Goal: Transaction & Acquisition: Purchase product/service

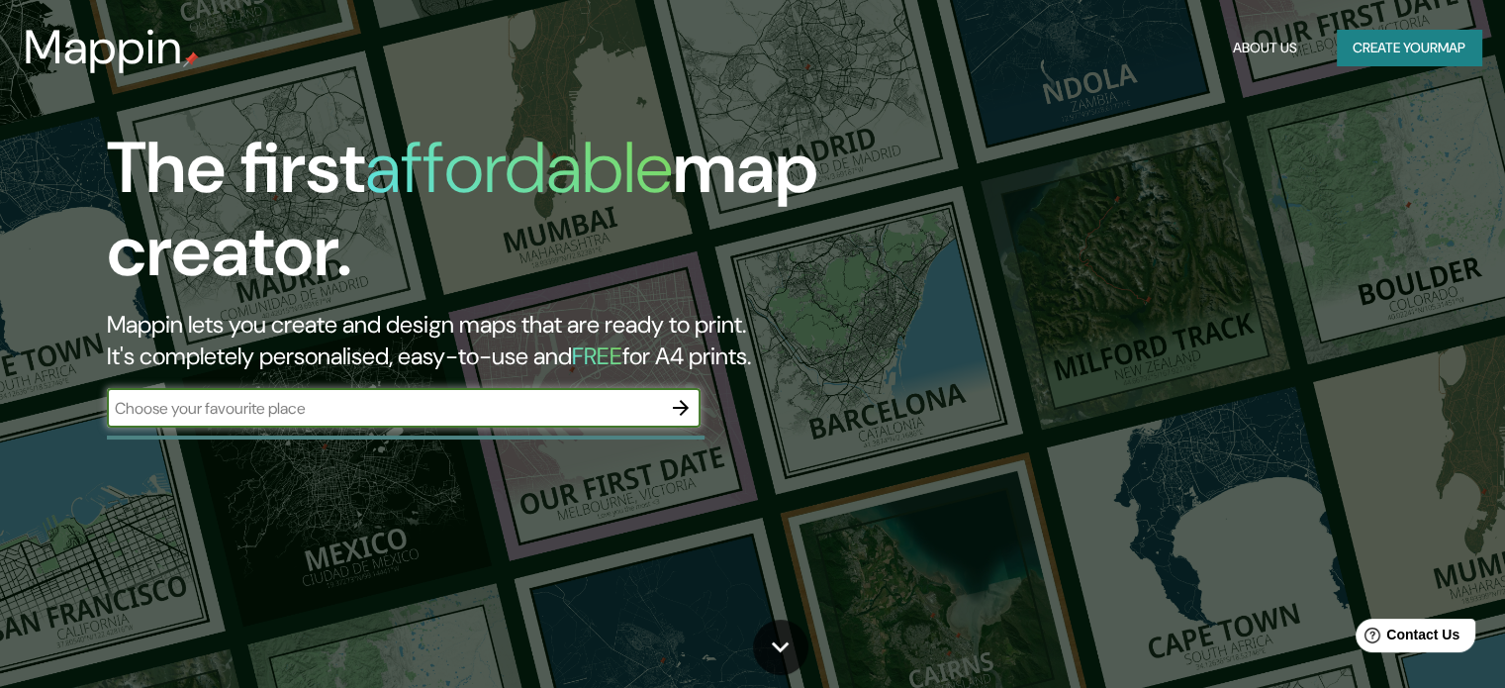
click at [317, 407] on input "text" at bounding box center [384, 408] width 554 height 23
type input "BOLIVA [GEOGRAPHIC_DATA][PERSON_NAME]"
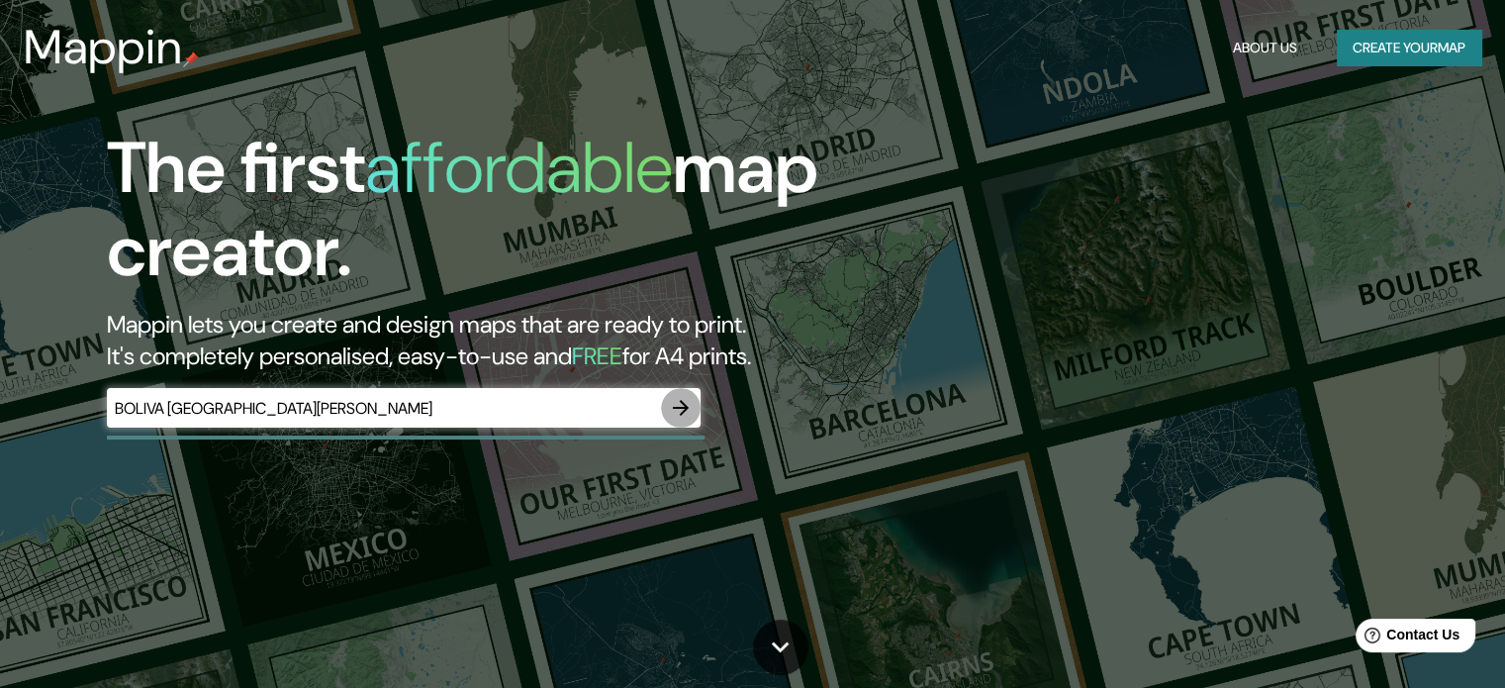
click at [675, 407] on icon "button" at bounding box center [681, 408] width 16 height 16
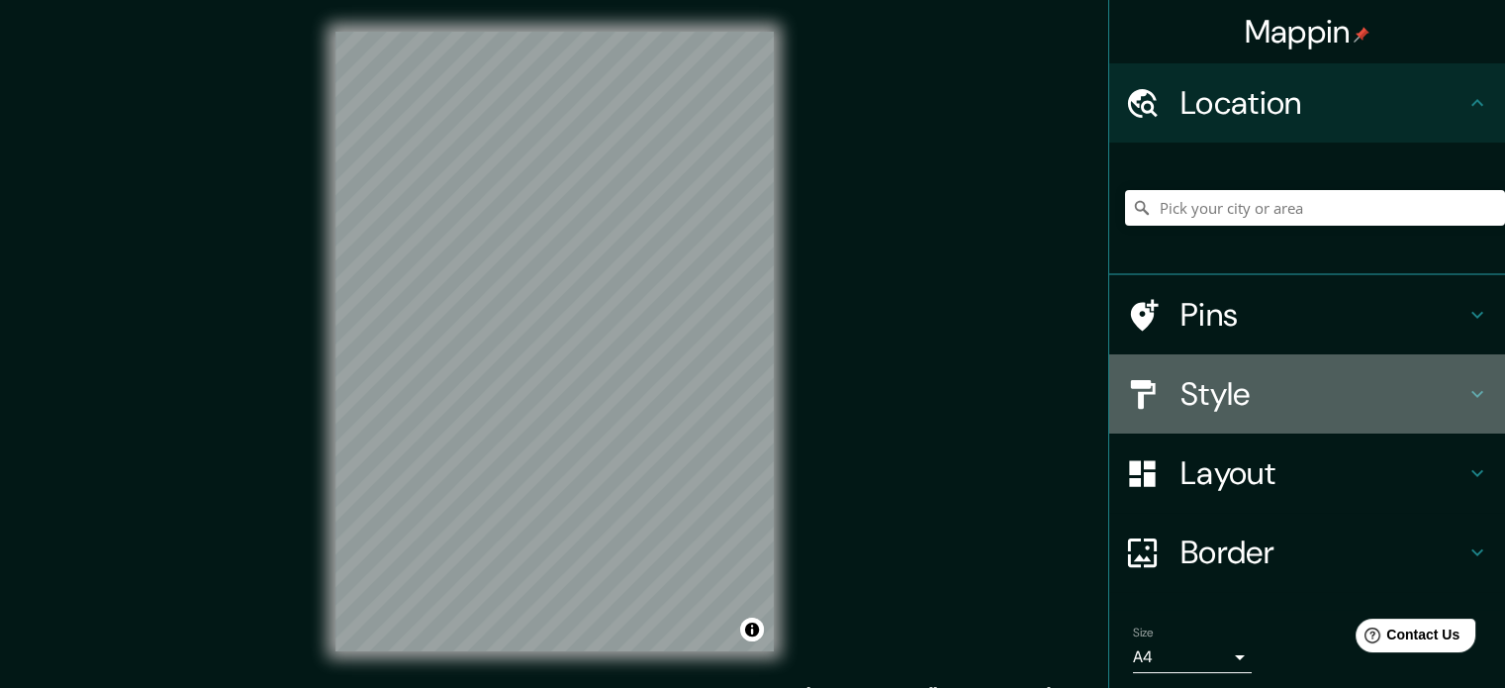
click at [1221, 399] on h4 "Style" at bounding box center [1322, 394] width 285 height 40
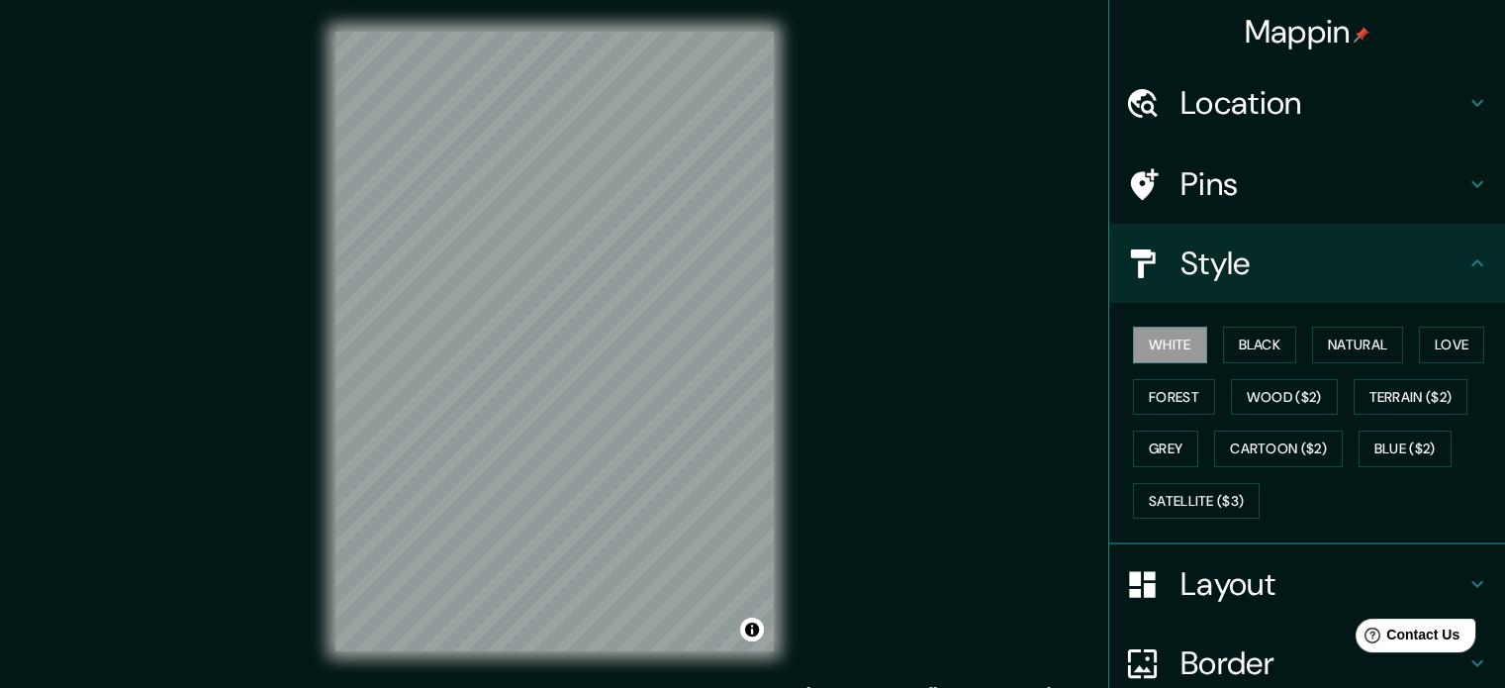
click at [1255, 323] on div "White Black Natural Love Forest Wood ($2) Terrain ($2) Grey Cartoon ($2) Blue (…" at bounding box center [1315, 423] width 380 height 208
click at [1236, 335] on button "Black" at bounding box center [1260, 344] width 74 height 37
click at [1174, 386] on button "Forest" at bounding box center [1174, 397] width 82 height 37
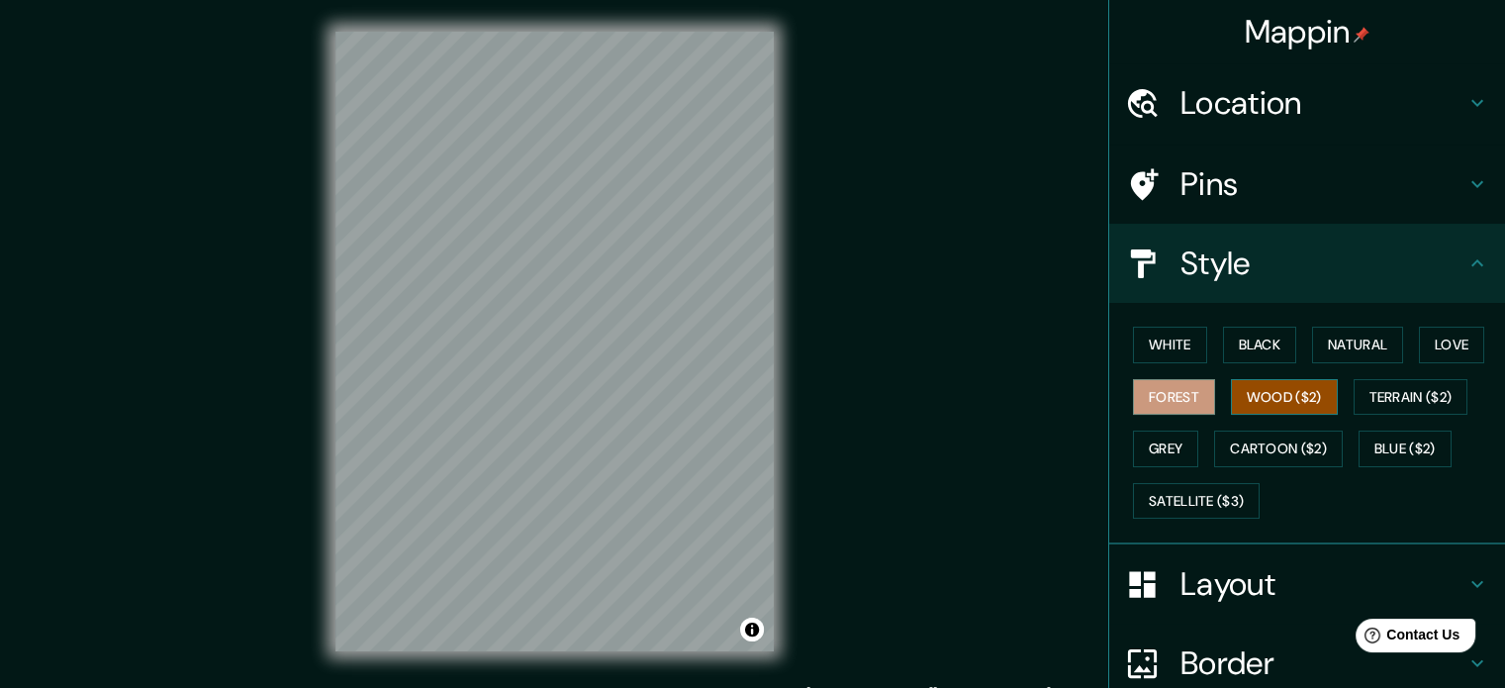
click at [1231, 390] on button "Wood ($2)" at bounding box center [1284, 397] width 107 height 37
click at [1341, 345] on button "Natural" at bounding box center [1357, 344] width 91 height 37
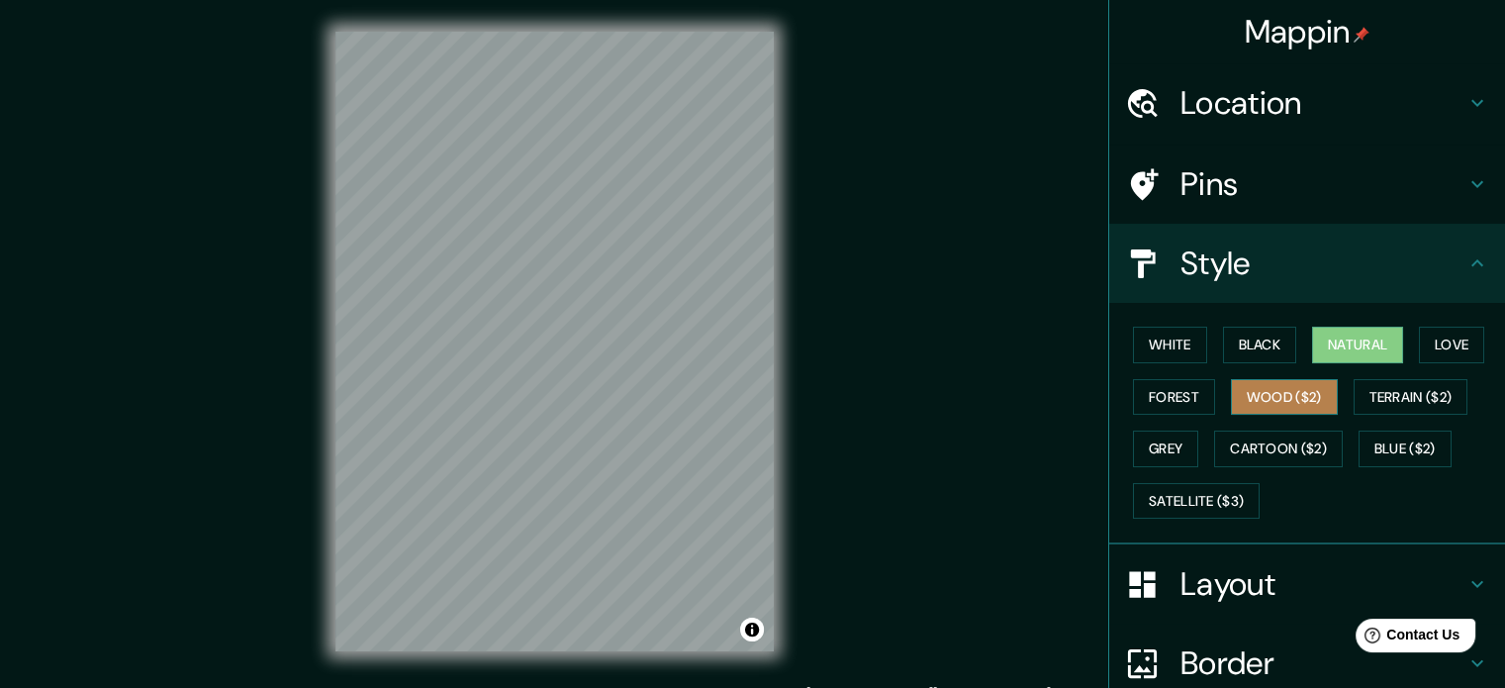
click at [1257, 387] on button "Wood ($2)" at bounding box center [1284, 397] width 107 height 37
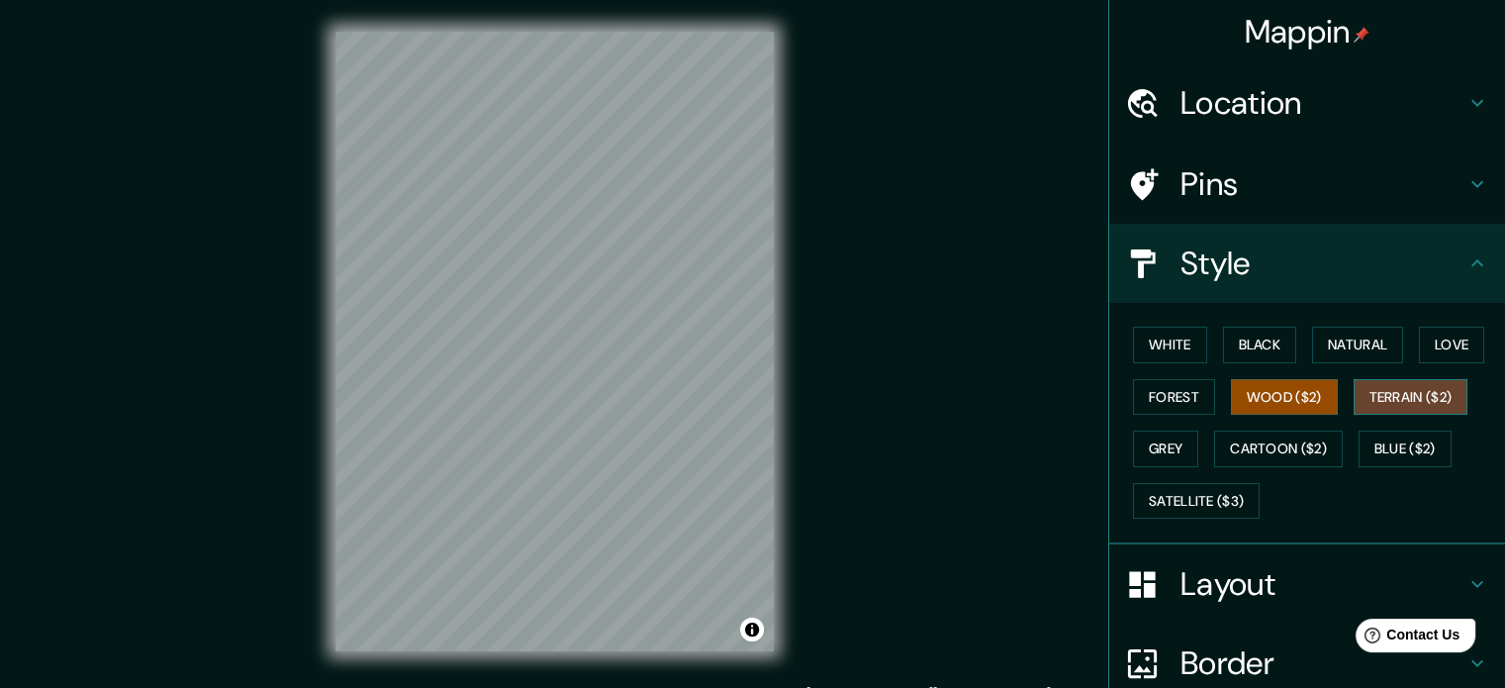
click at [1388, 390] on button "Terrain ($2)" at bounding box center [1410, 397] width 115 height 37
click at [1152, 434] on button "Grey" at bounding box center [1165, 448] width 65 height 37
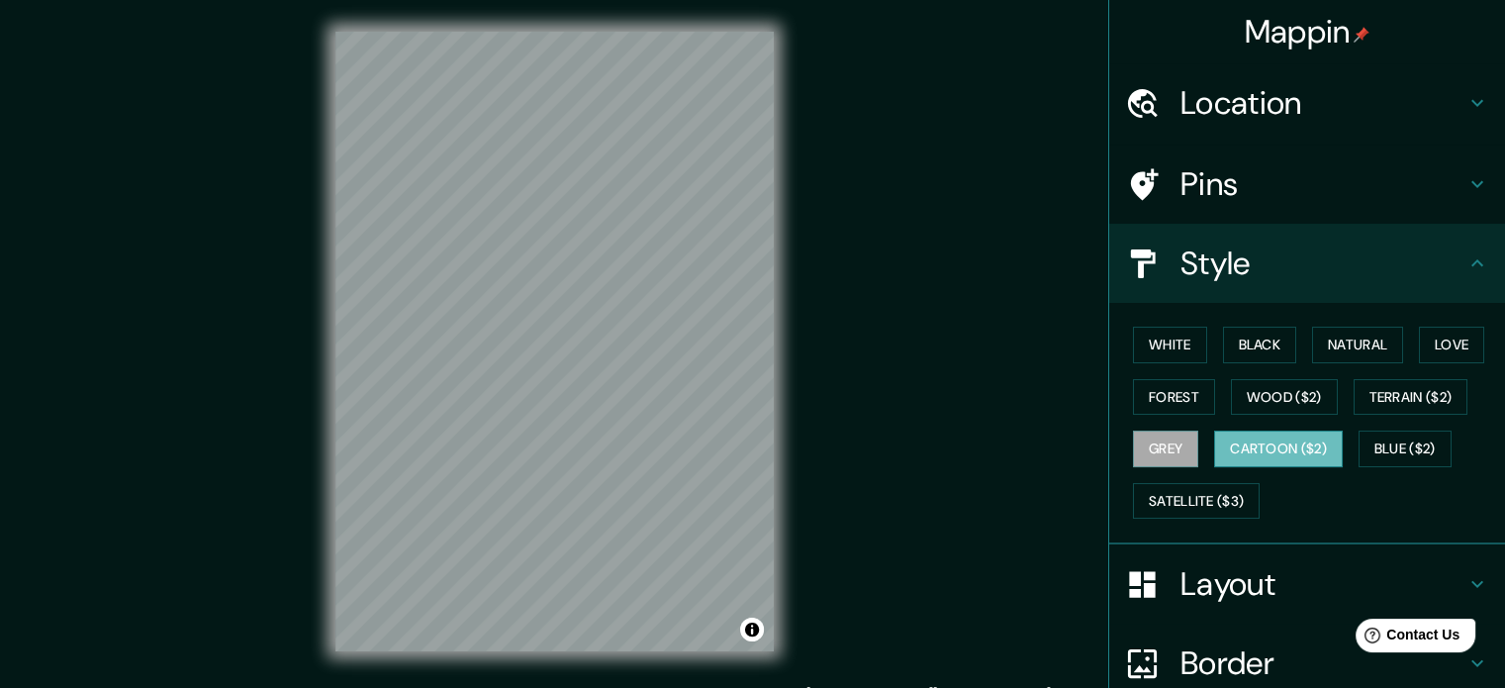
click at [1255, 434] on button "Cartoon ($2)" at bounding box center [1278, 448] width 129 height 37
click at [1163, 450] on button "Grey" at bounding box center [1165, 448] width 65 height 37
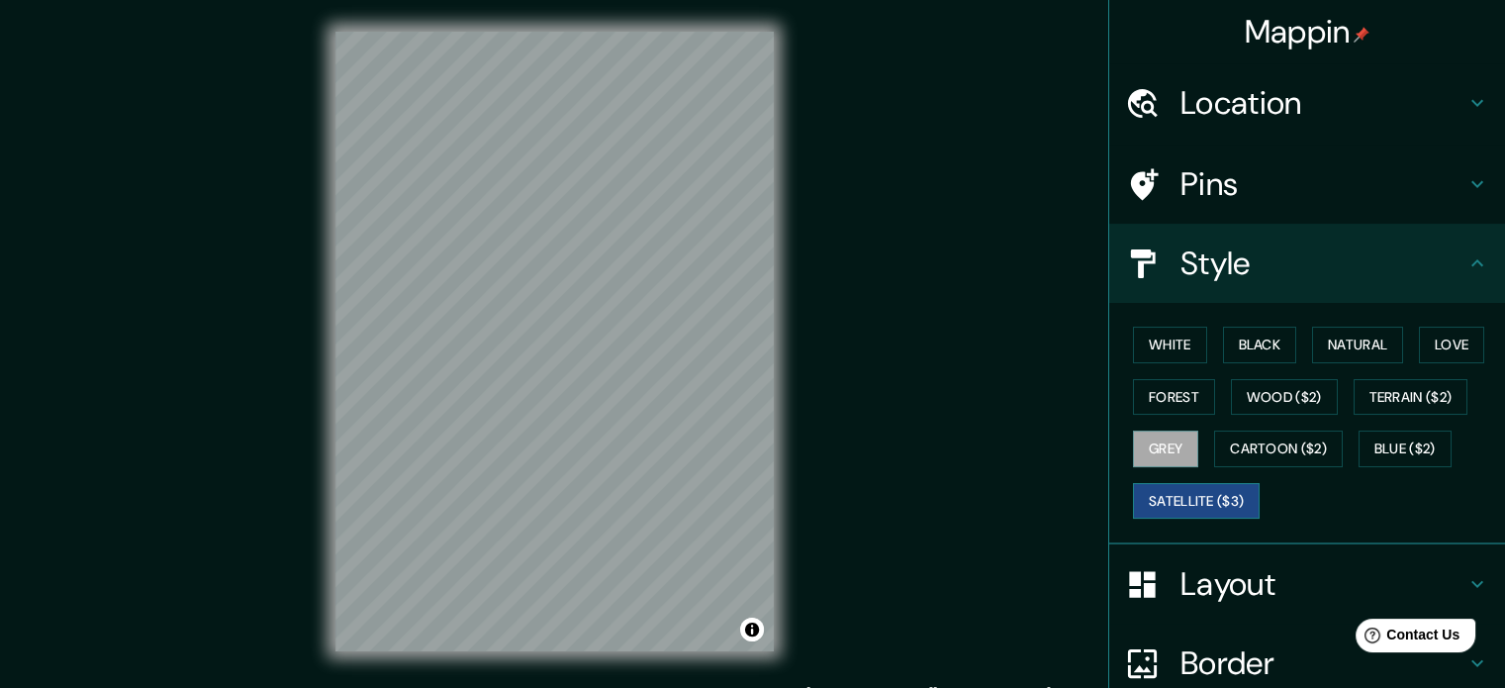
click at [1162, 498] on button "Satellite ($3)" at bounding box center [1196, 501] width 127 height 37
click at [1366, 431] on button "Blue ($2)" at bounding box center [1404, 448] width 93 height 37
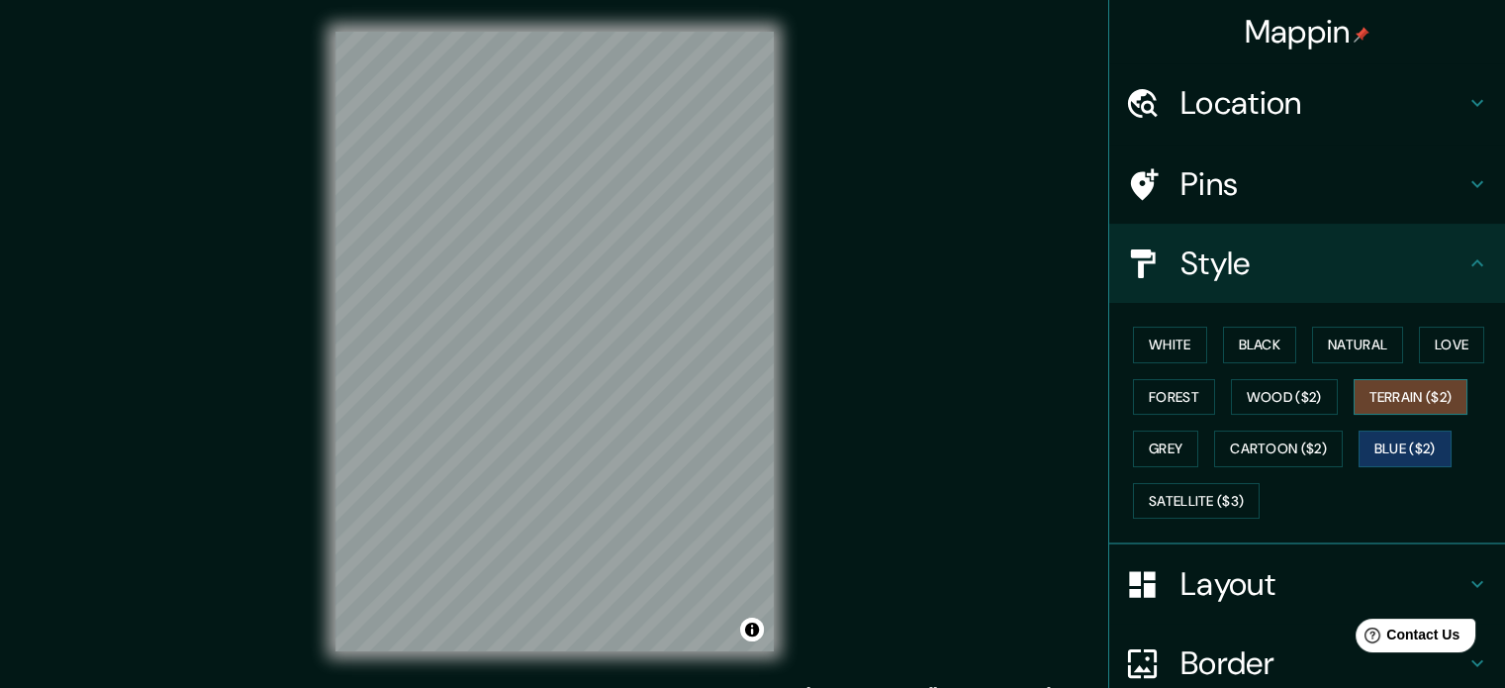
click at [1370, 392] on button "Terrain ($2)" at bounding box center [1410, 397] width 115 height 37
click at [1429, 340] on button "Love" at bounding box center [1451, 344] width 65 height 37
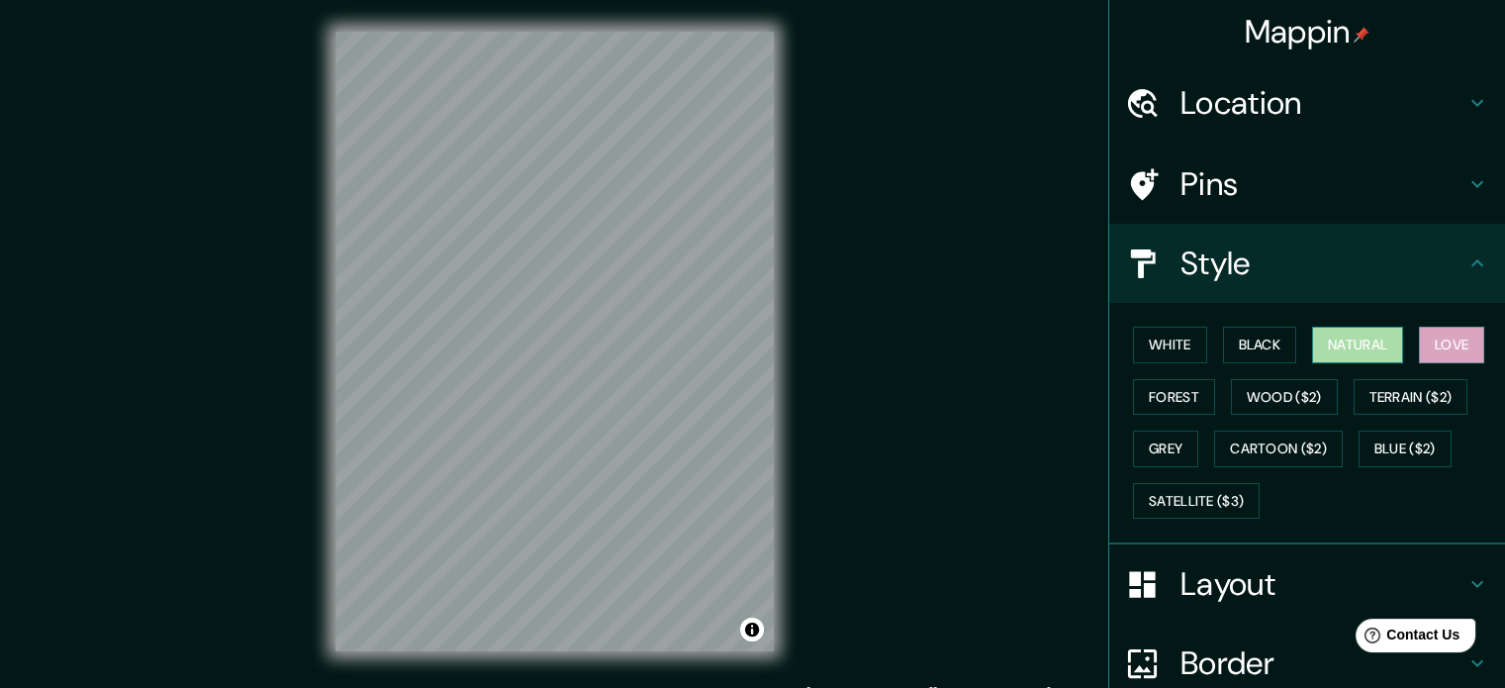
click at [1319, 355] on button "Natural" at bounding box center [1357, 344] width 91 height 37
click at [1247, 344] on button "Black" at bounding box center [1260, 344] width 74 height 37
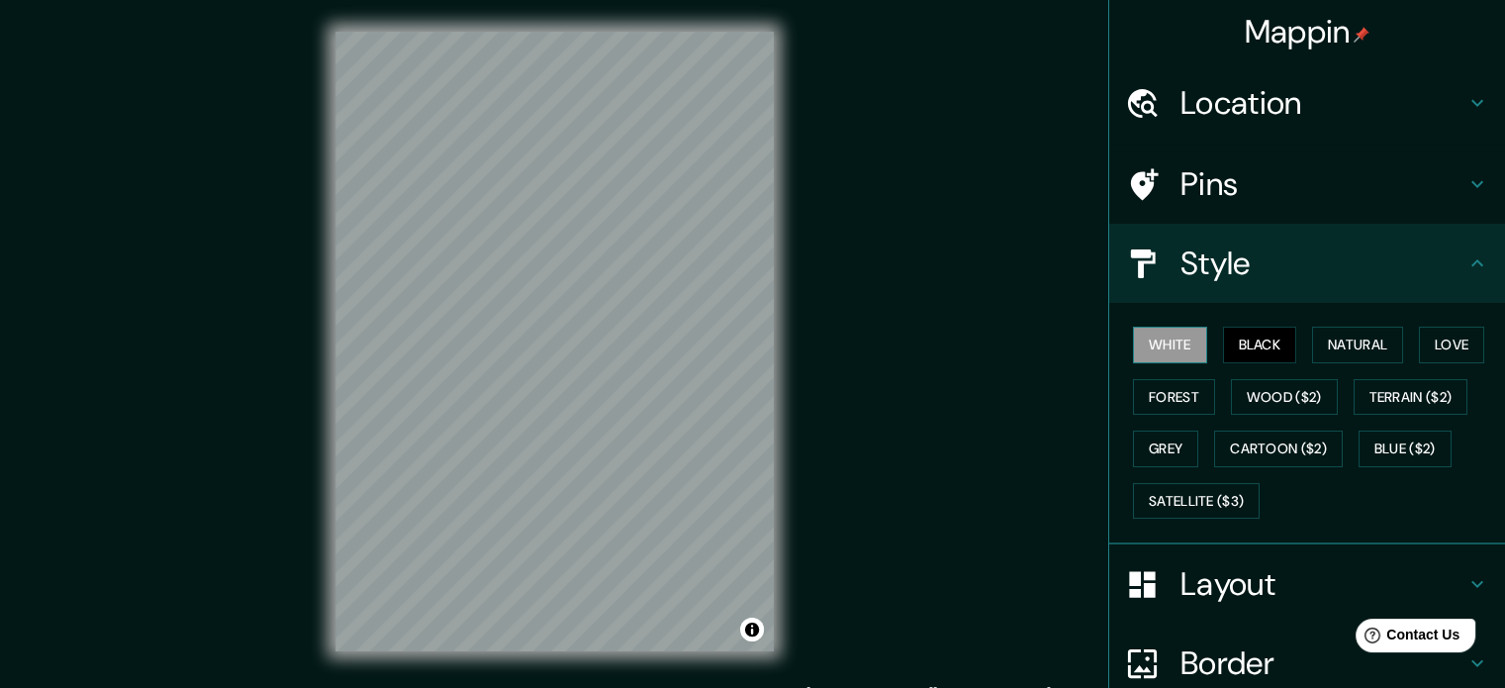
click at [1163, 348] on button "White" at bounding box center [1170, 344] width 74 height 37
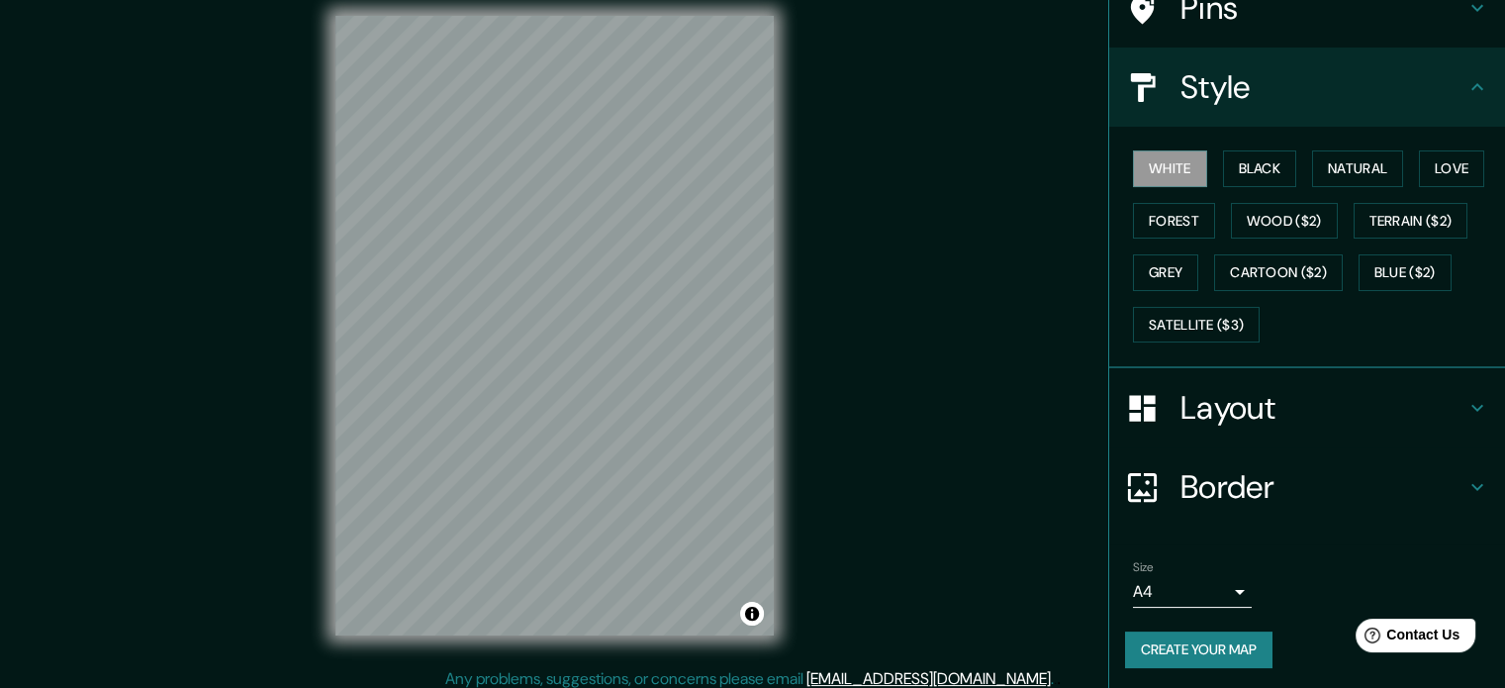
scroll to position [26, 0]
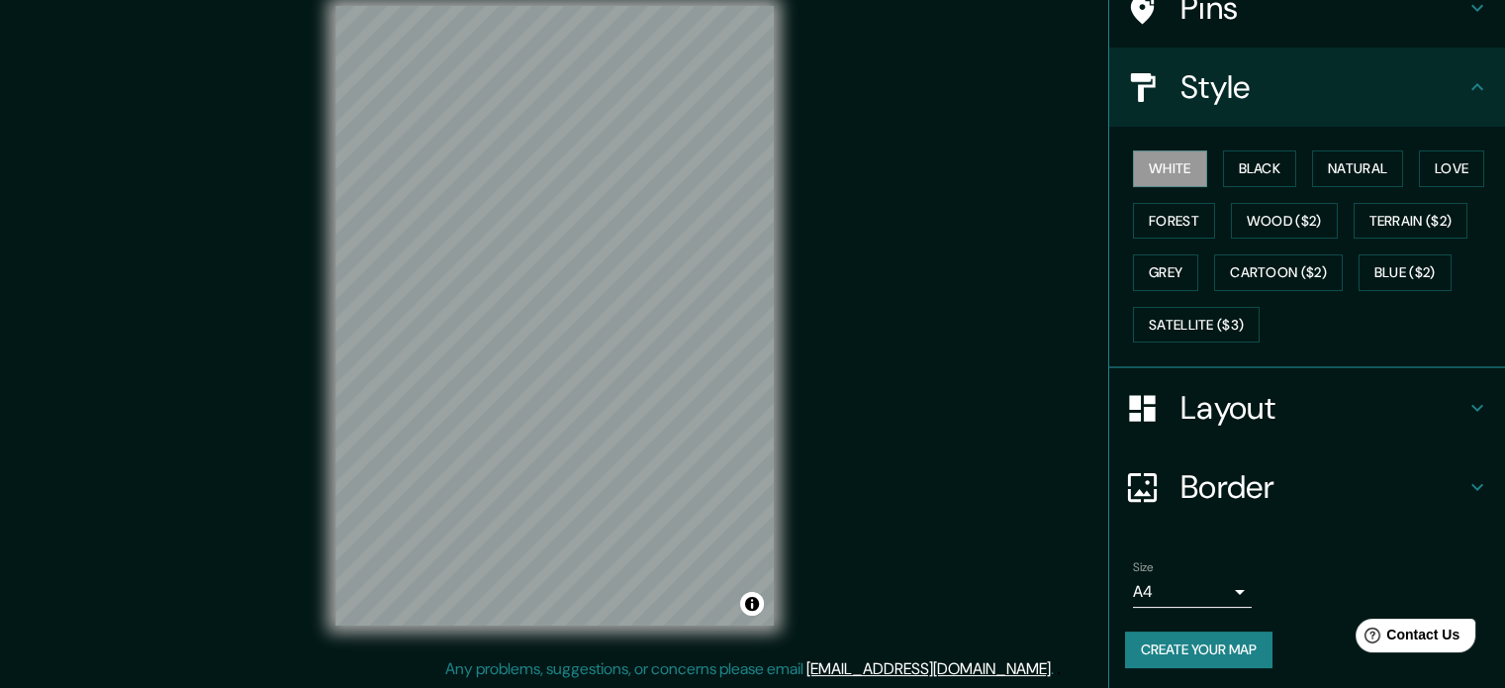
click at [1225, 580] on body "Mappin Location Pins Style White Black Natural Love Forest Wood ($2) Terrain ($…" at bounding box center [752, 318] width 1505 height 688
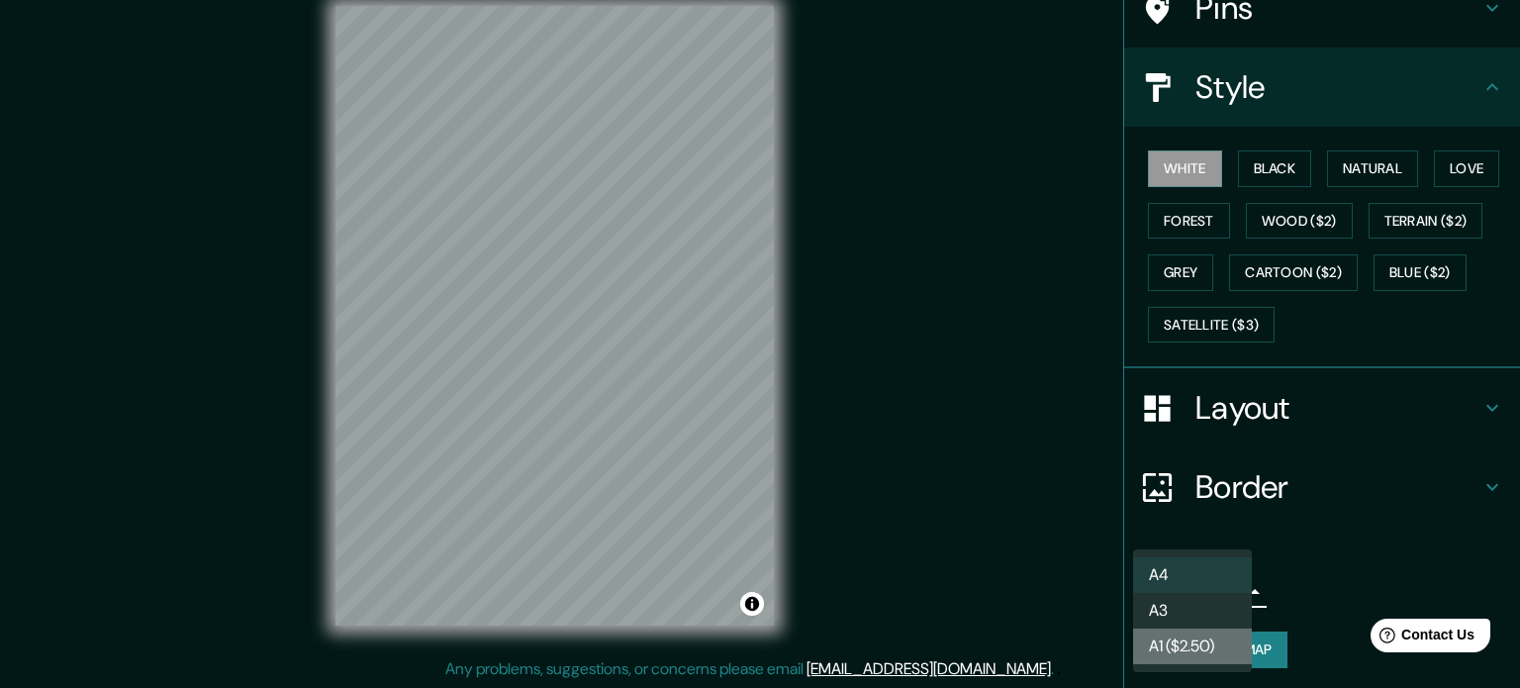
click at [1187, 635] on li "A1 ($2.50)" at bounding box center [1192, 646] width 119 height 36
click at [1184, 581] on body "Mappin Location Pins Style White Black Natural Love Forest Wood ($2) Terrain ($…" at bounding box center [760, 318] width 1520 height 688
click at [1179, 605] on li "A3" at bounding box center [1192, 611] width 119 height 36
click at [1193, 585] on body "Mappin Location Pins Style White Black Natural Love Forest Wood ($2) Terrain ($…" at bounding box center [760, 318] width 1520 height 688
click at [1190, 563] on li "A4" at bounding box center [1192, 575] width 119 height 36
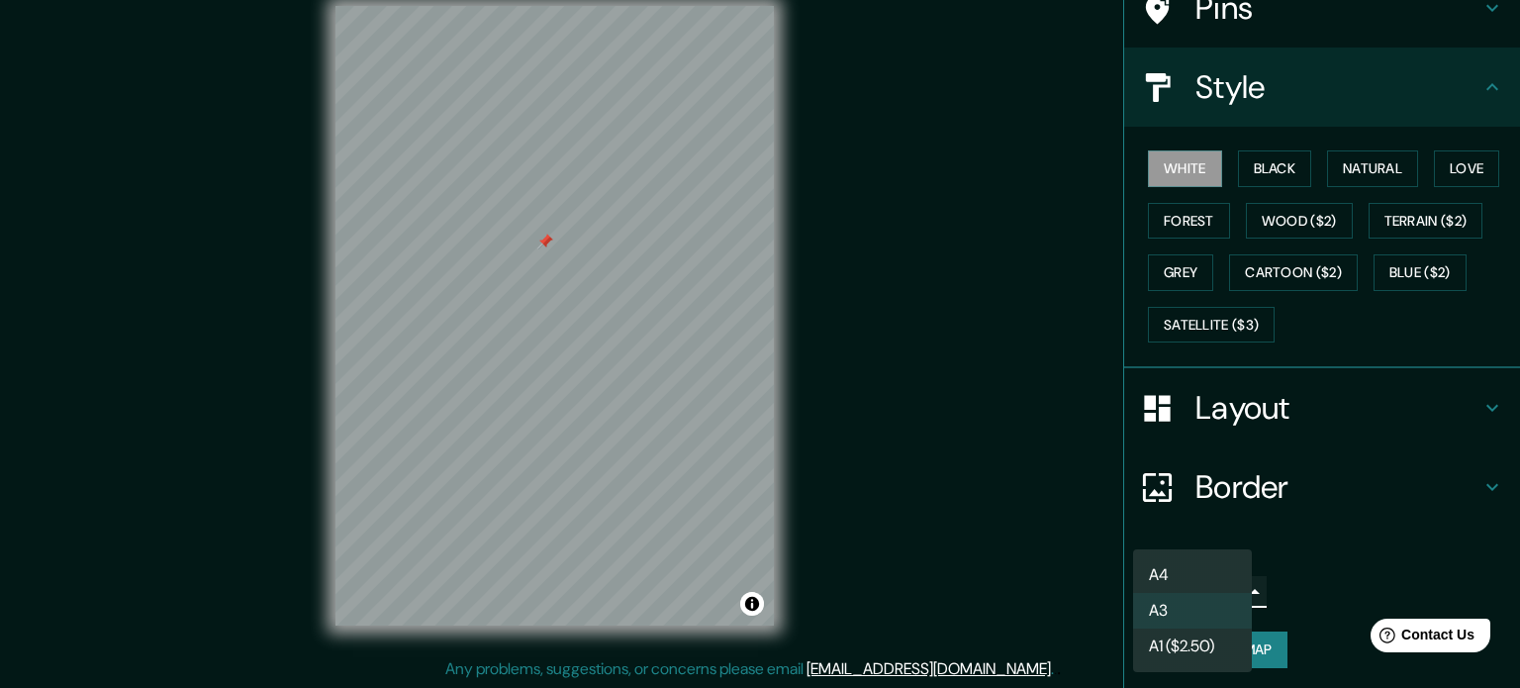
type input "single"
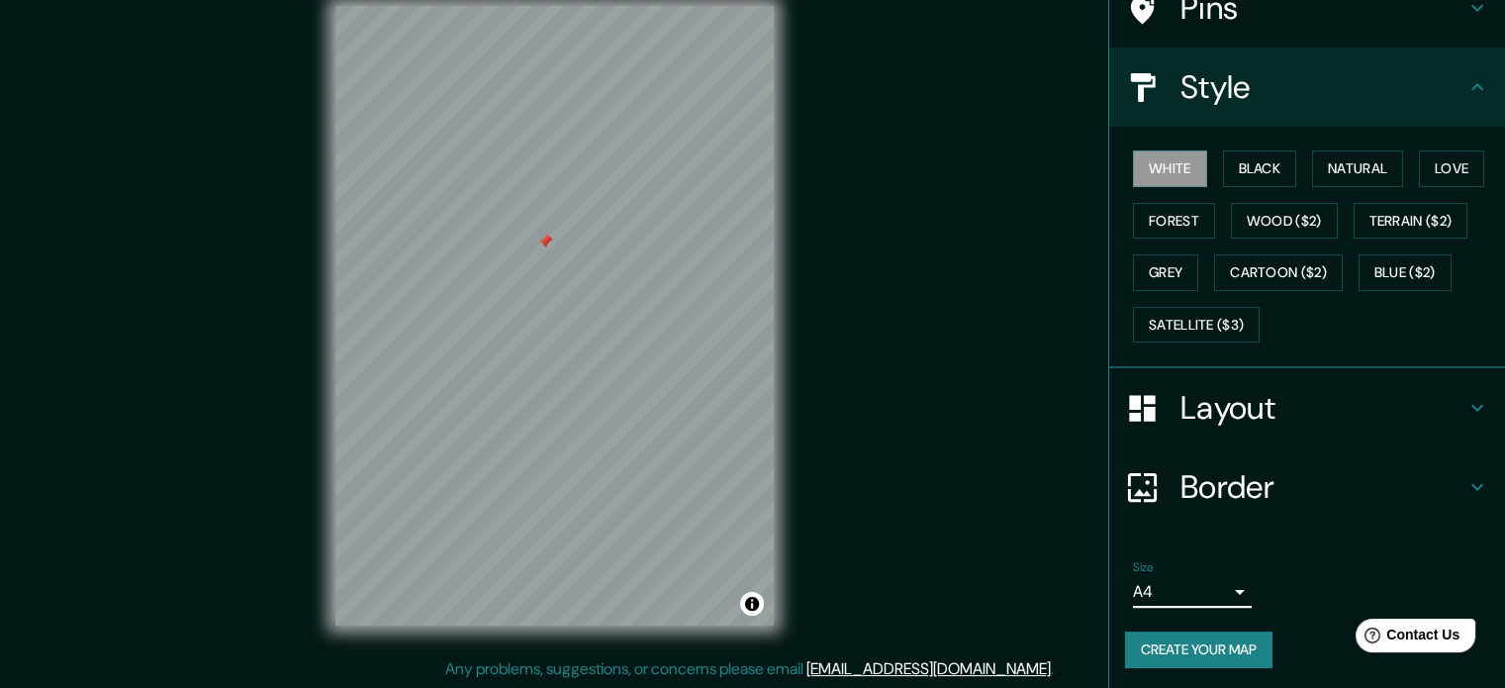
click at [1223, 473] on h4 "Border" at bounding box center [1322, 487] width 285 height 40
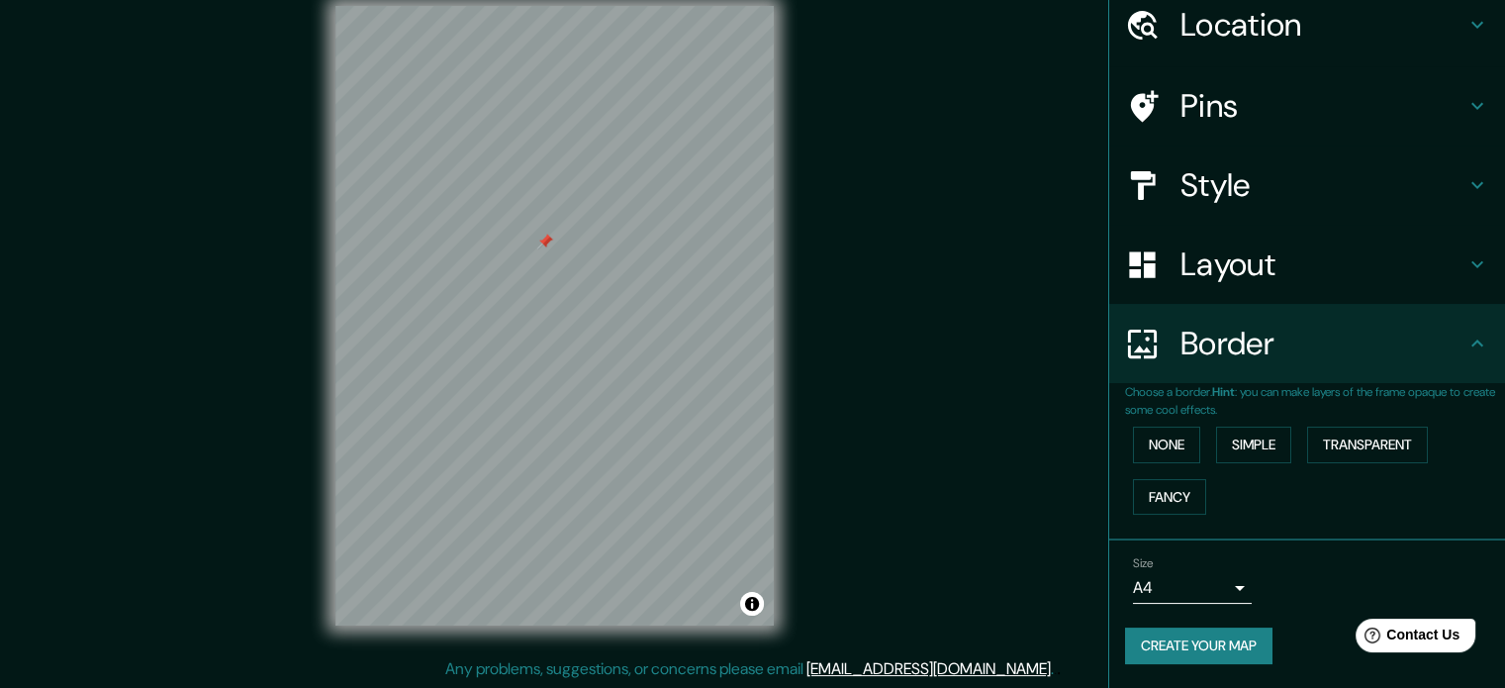
scroll to position [75, 0]
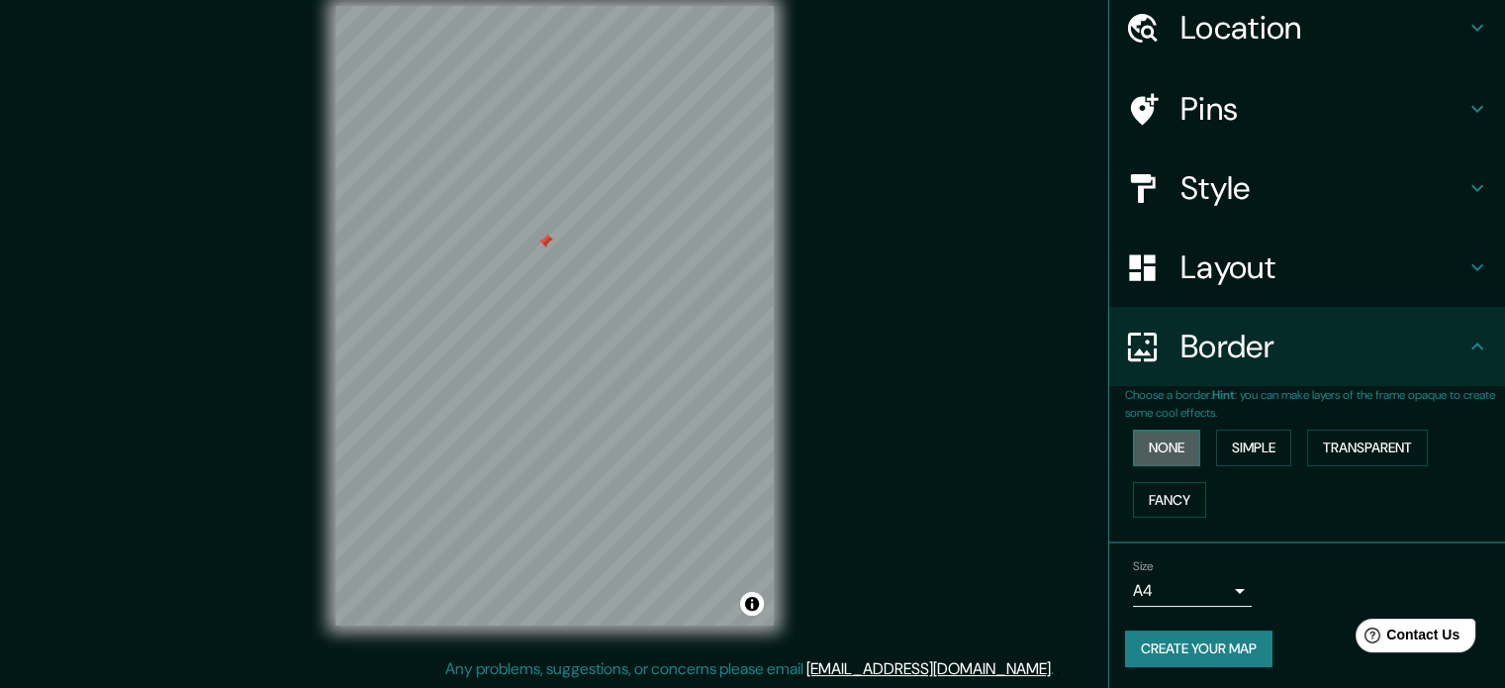
click at [1143, 435] on button "None" at bounding box center [1166, 447] width 67 height 37
click at [1246, 431] on button "Simple" at bounding box center [1253, 447] width 75 height 37
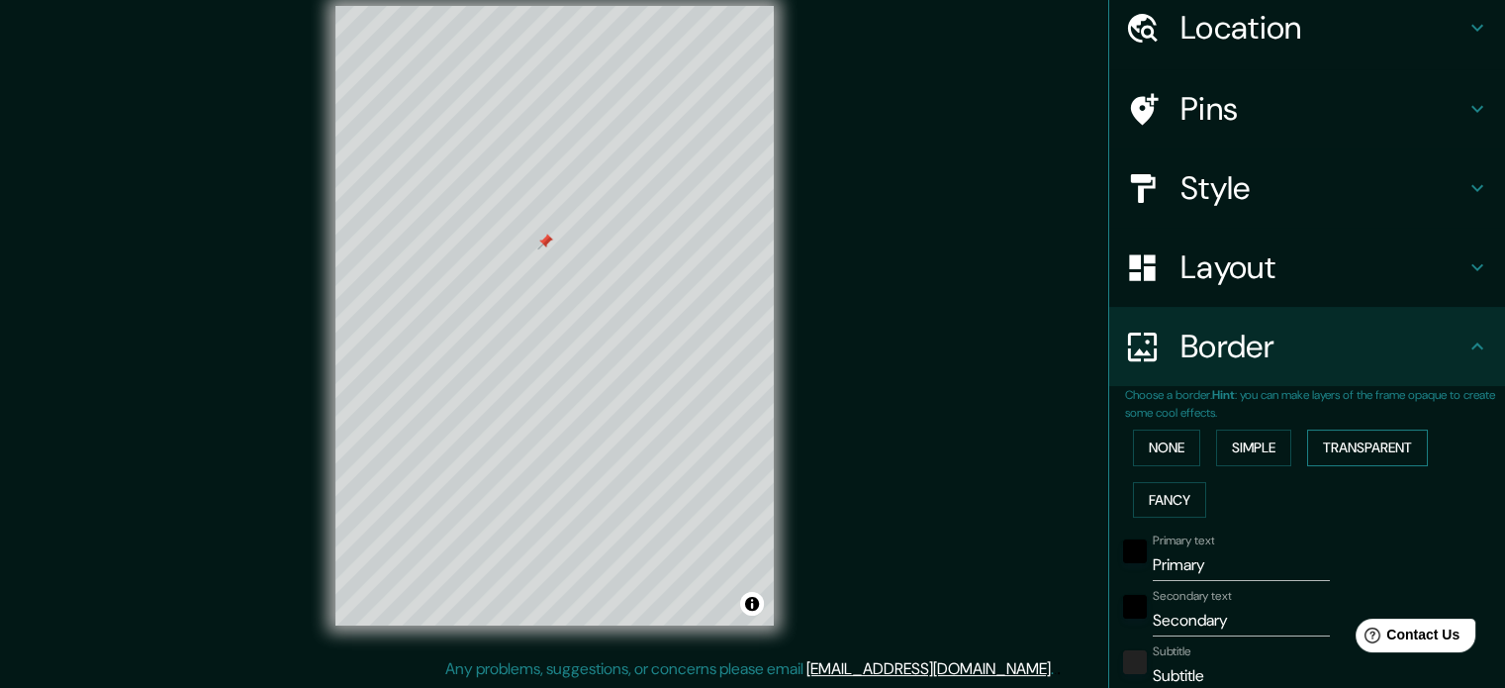
click at [1361, 439] on button "Transparent" at bounding box center [1367, 447] width 121 height 37
click at [1136, 510] on button "Fancy" at bounding box center [1169, 500] width 73 height 37
click at [1160, 437] on button "None" at bounding box center [1166, 447] width 67 height 37
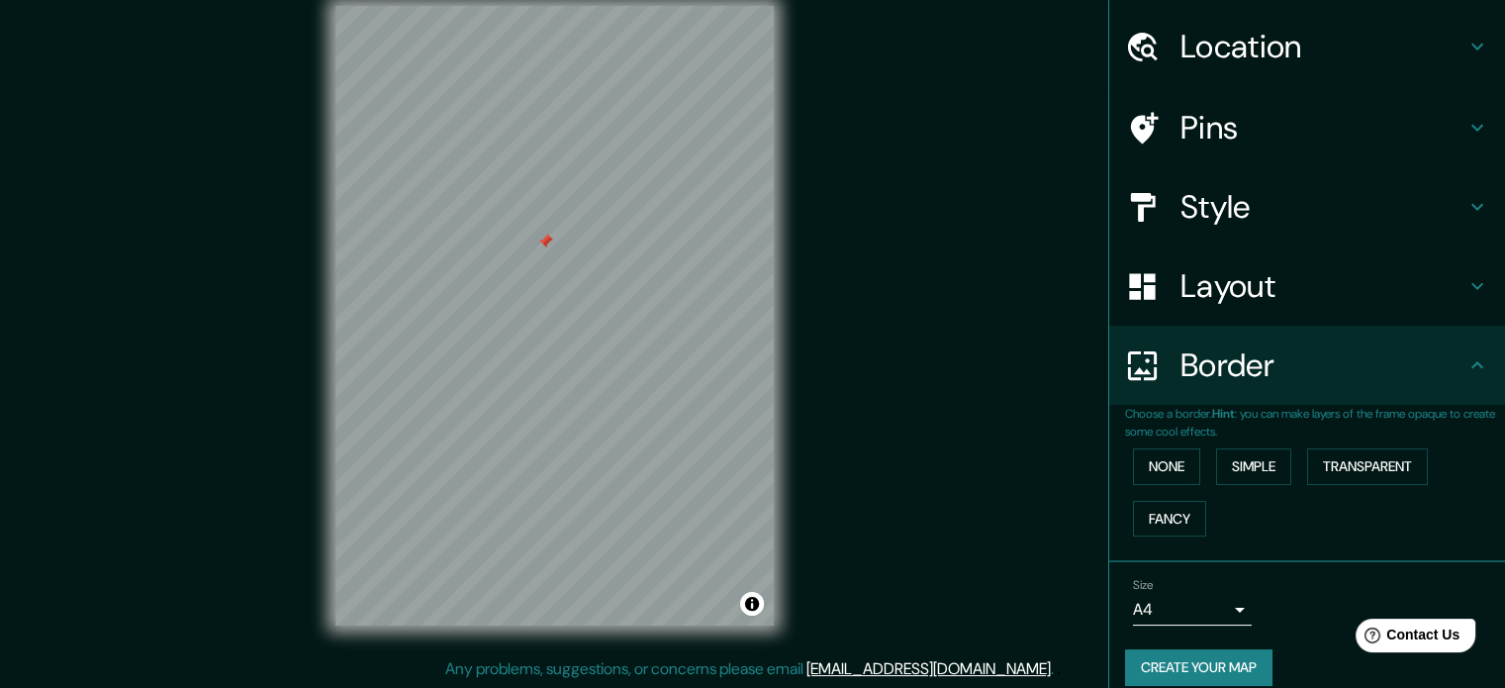
scroll to position [0, 0]
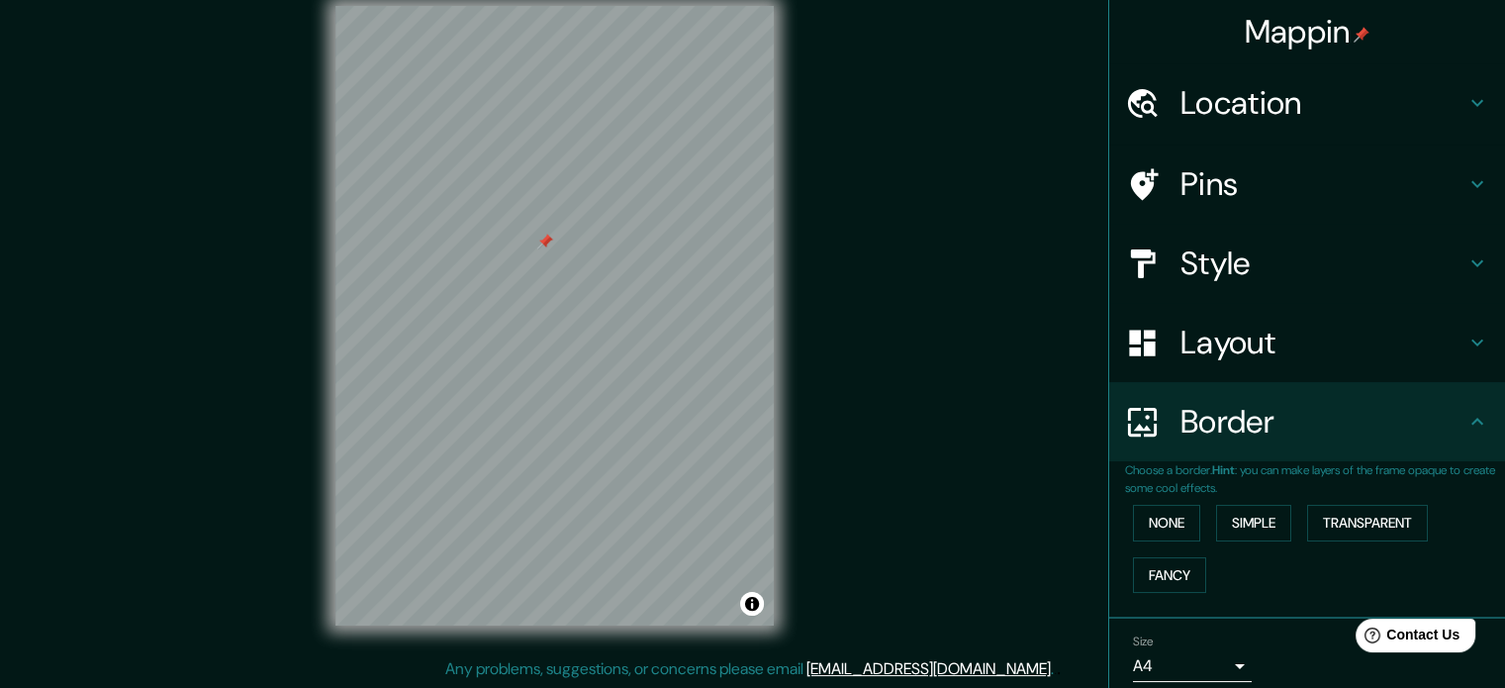
click at [1220, 339] on h4 "Layout" at bounding box center [1322, 343] width 285 height 40
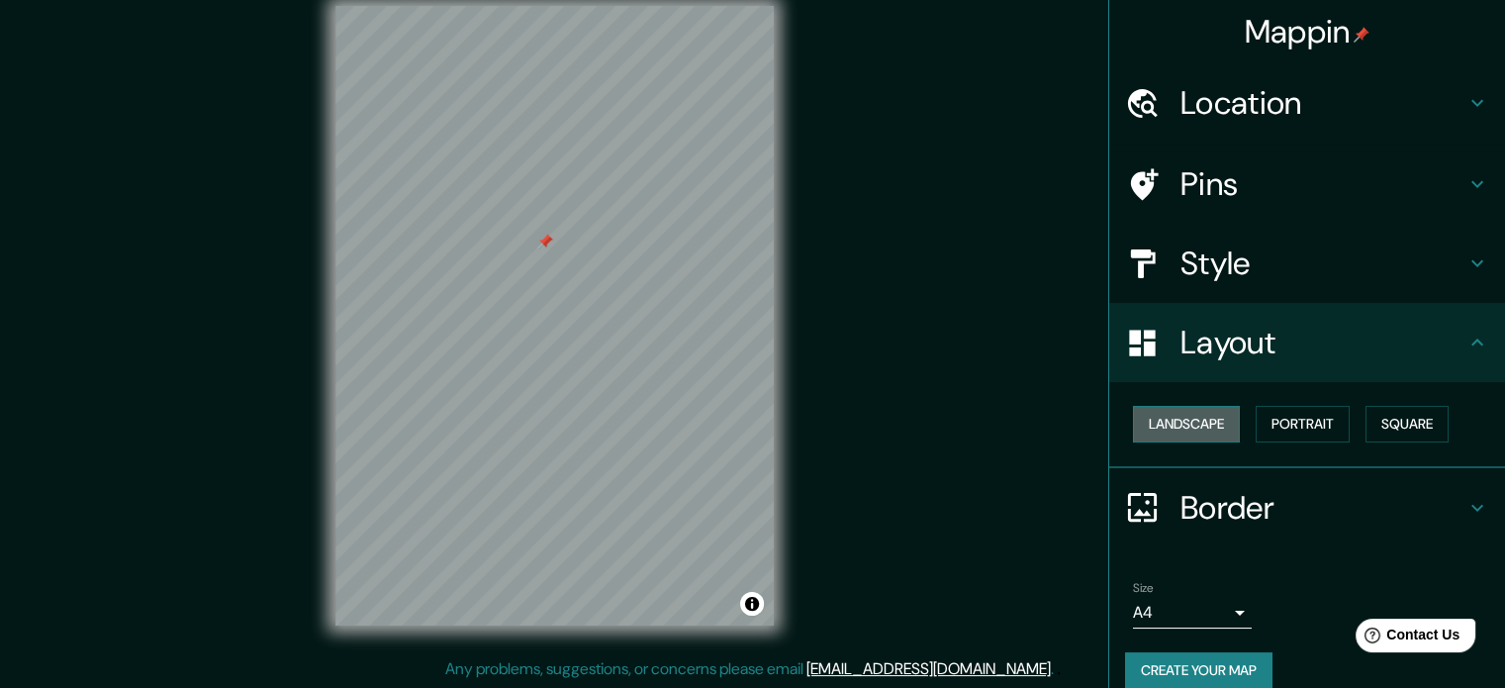
click at [1135, 419] on button "Landscape" at bounding box center [1186, 424] width 107 height 37
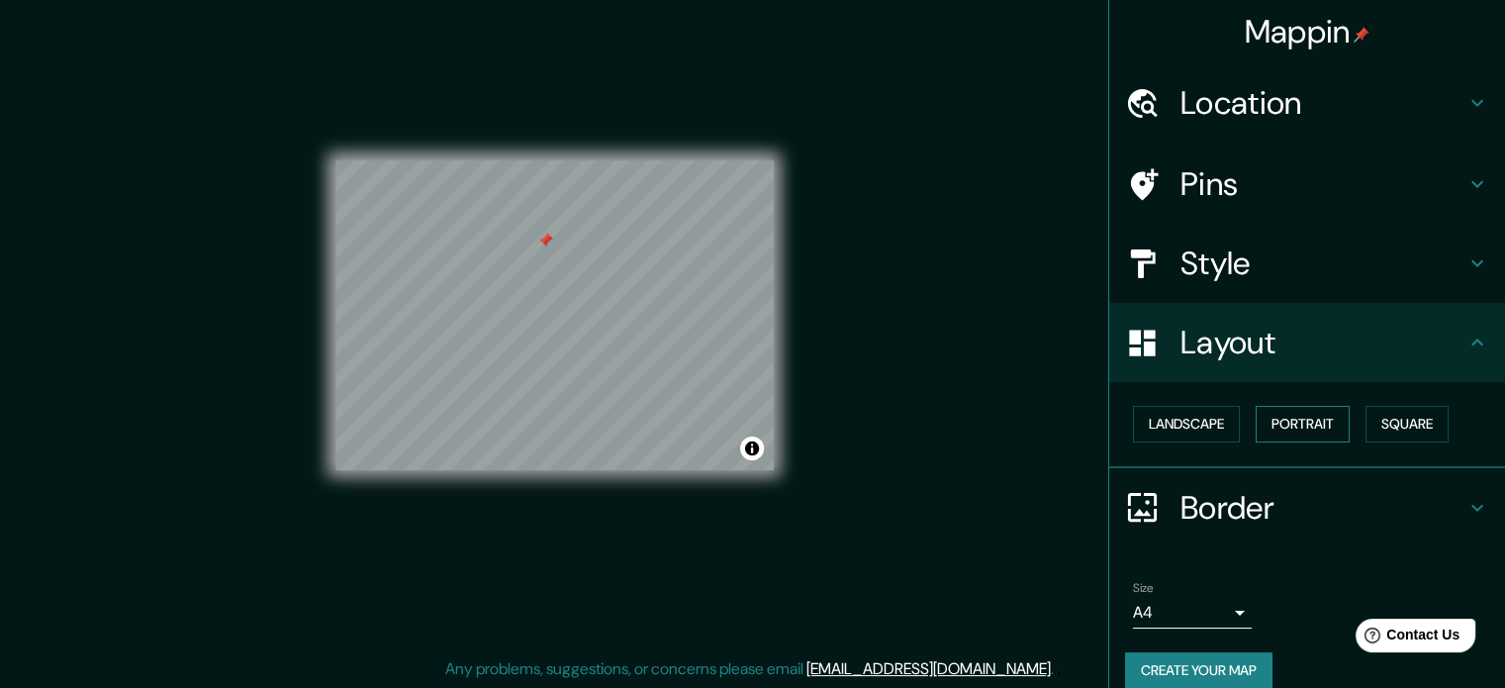
click at [1265, 409] on button "Portrait" at bounding box center [1303, 424] width 94 height 37
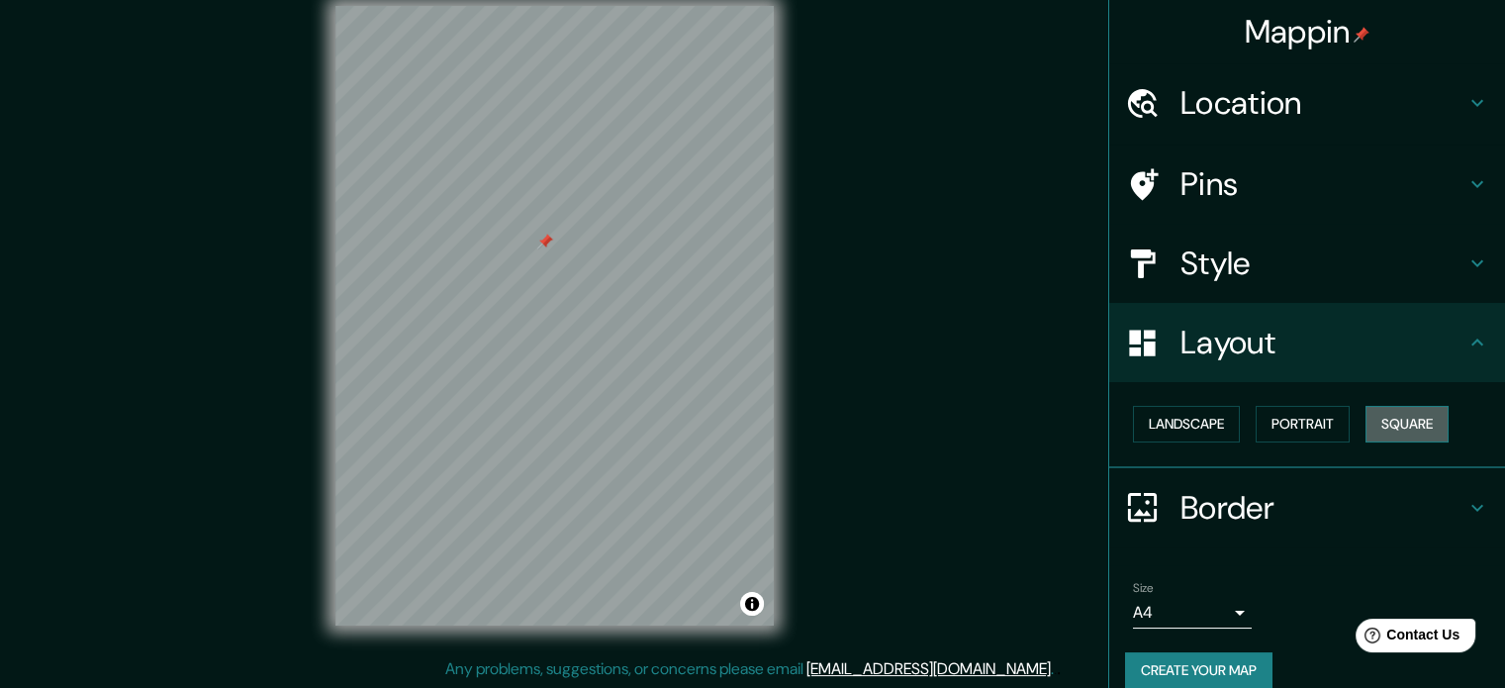
drag, startPoint x: 1368, startPoint y: 425, endPoint x: 1383, endPoint y: 426, distance: 14.9
click at [1369, 426] on button "Square" at bounding box center [1406, 424] width 83 height 37
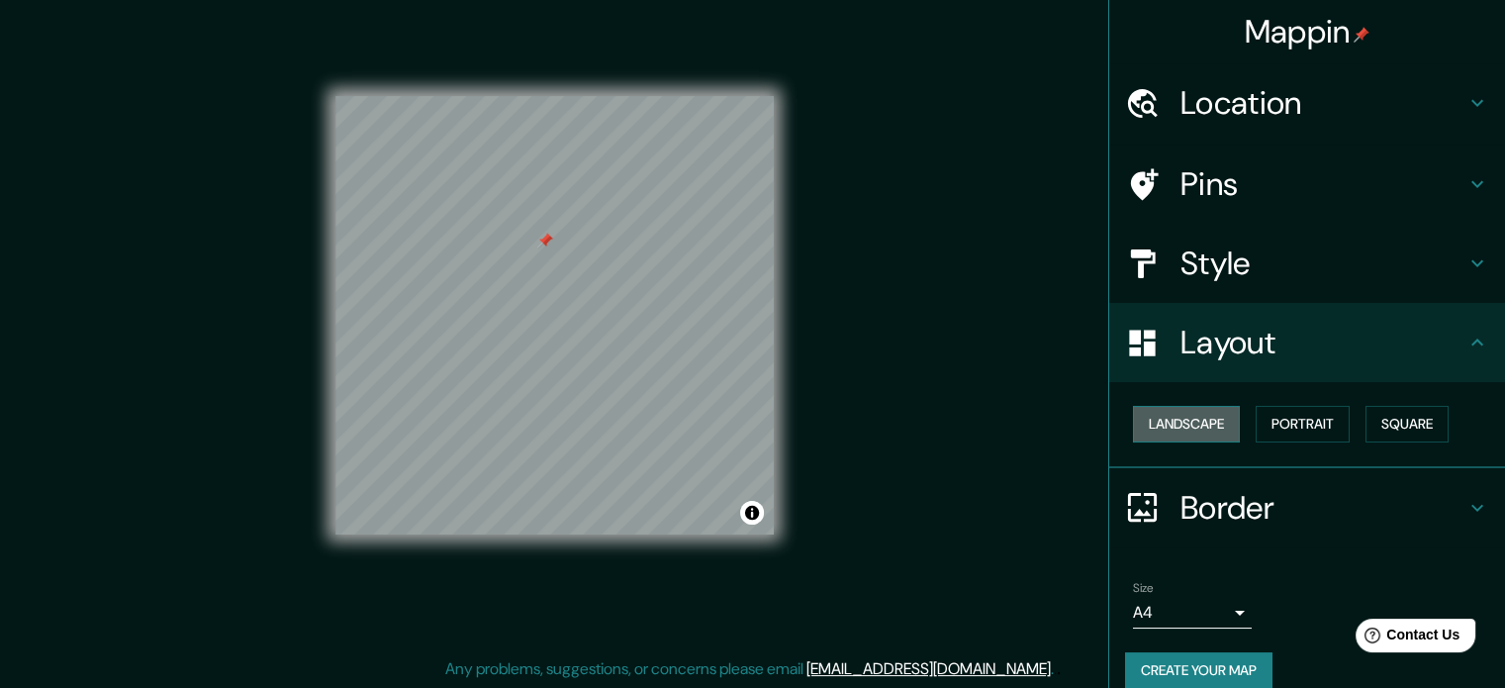
click at [1133, 417] on button "Landscape" at bounding box center [1186, 424] width 107 height 37
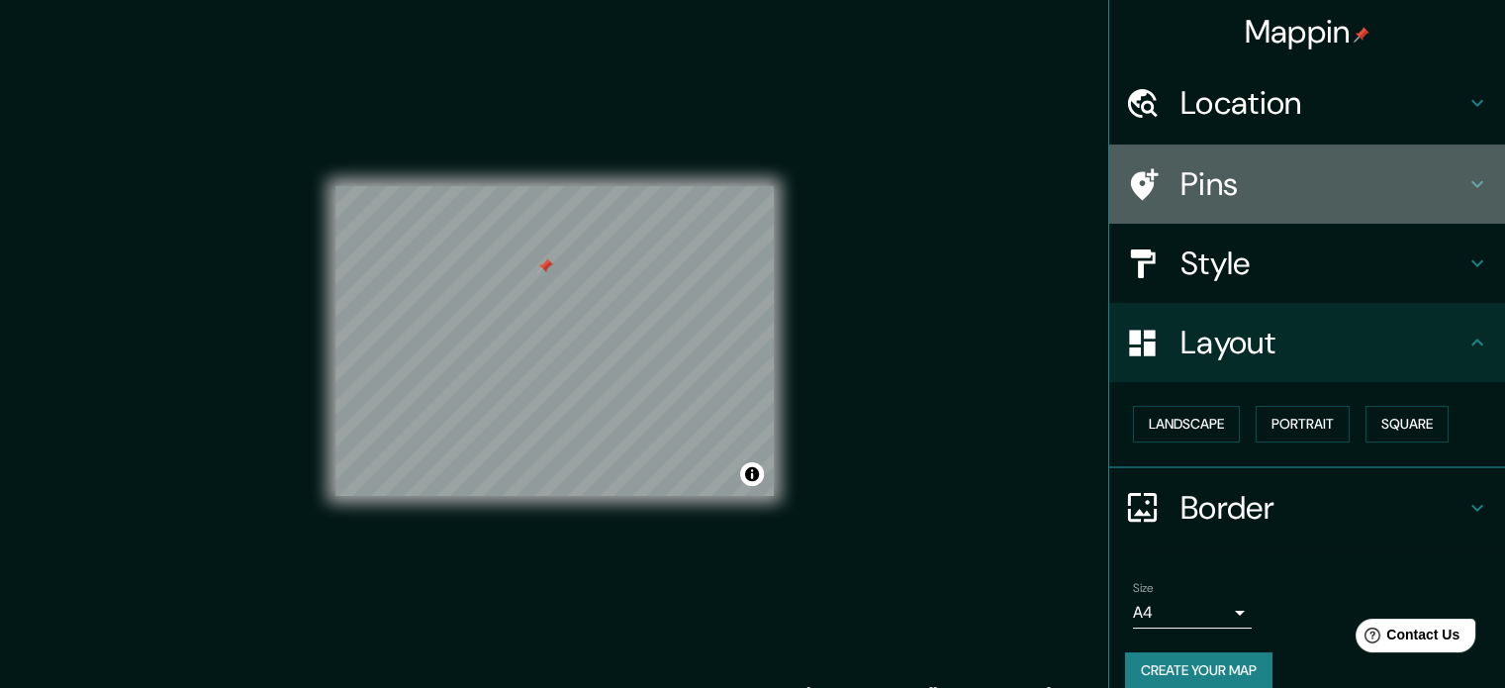
click at [1213, 185] on h4 "Pins" at bounding box center [1322, 184] width 285 height 40
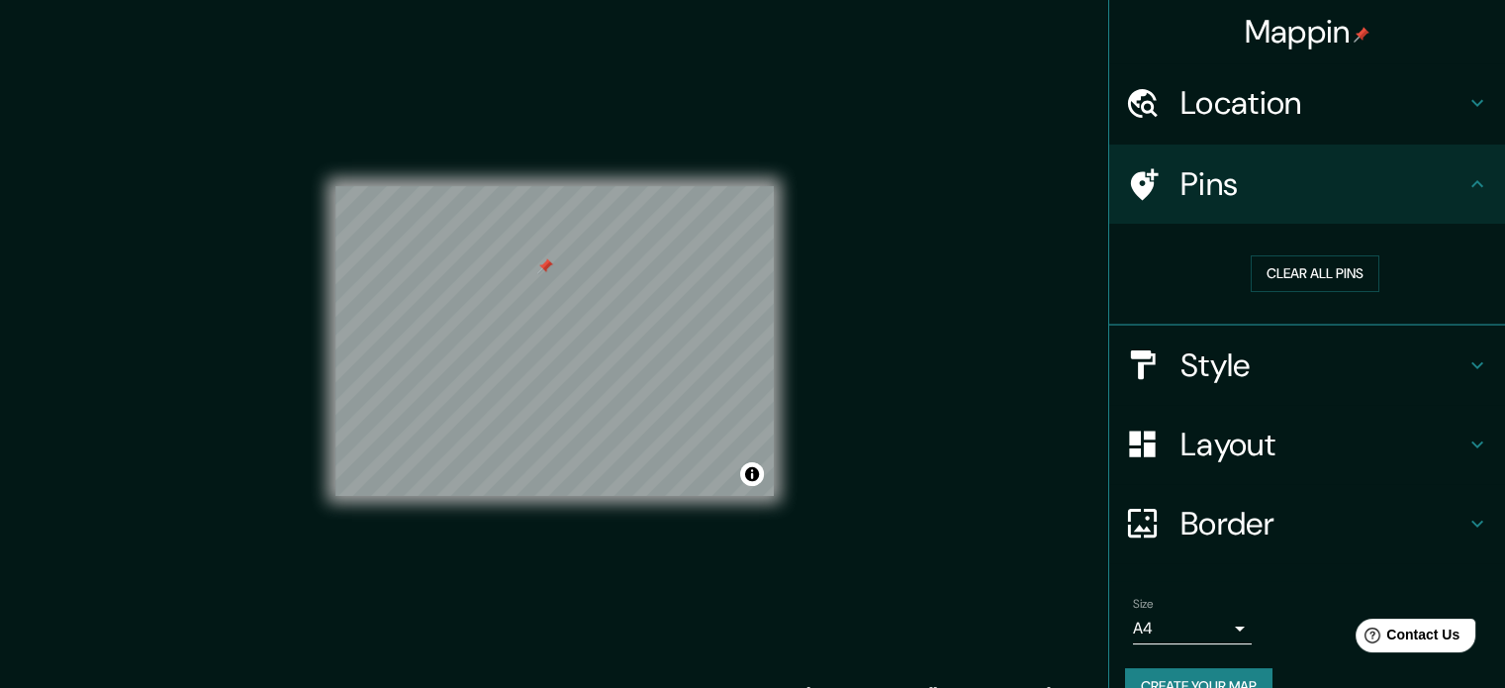
click at [1231, 155] on div "Pins" at bounding box center [1307, 183] width 396 height 79
click at [1231, 168] on h4 "Pins" at bounding box center [1322, 184] width 285 height 40
click at [1182, 525] on h4 "Border" at bounding box center [1322, 524] width 285 height 40
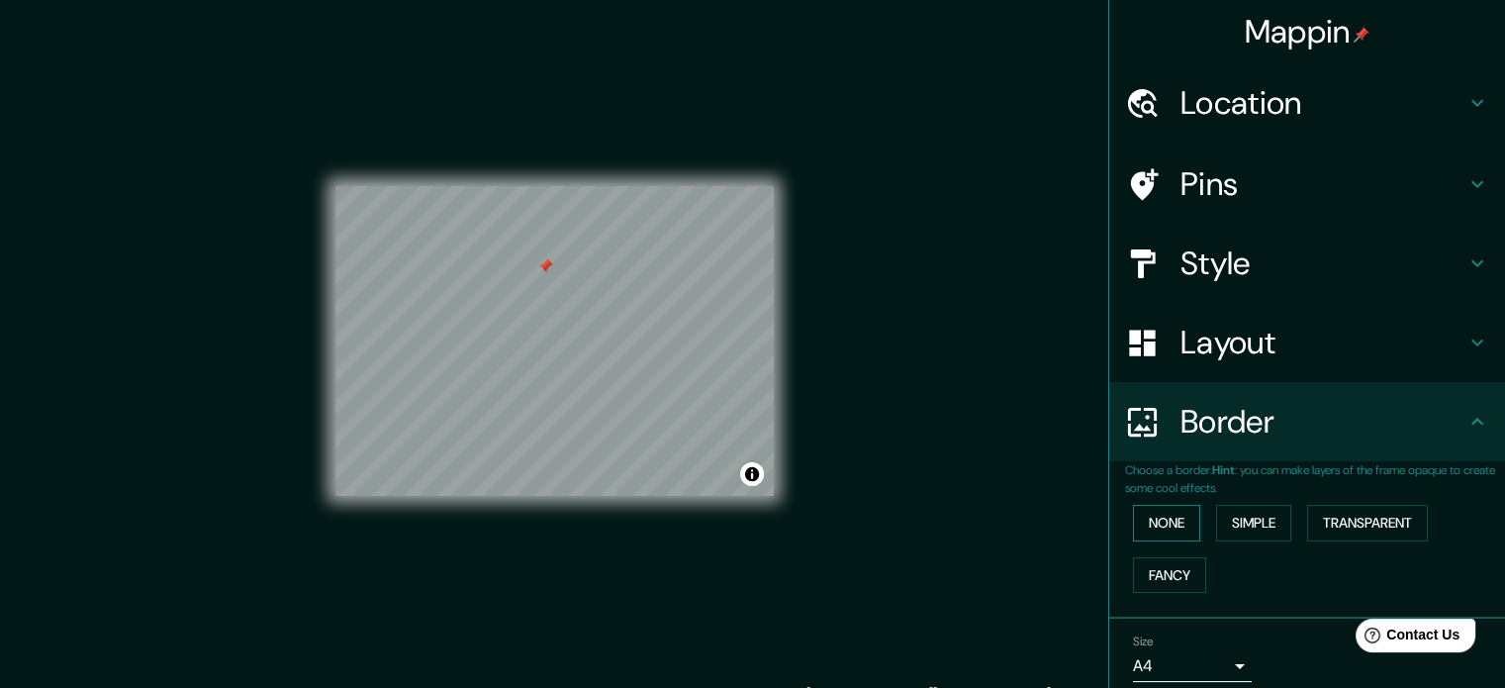
click at [1140, 521] on button "None" at bounding box center [1166, 523] width 67 height 37
click at [1219, 516] on button "Simple" at bounding box center [1253, 523] width 75 height 37
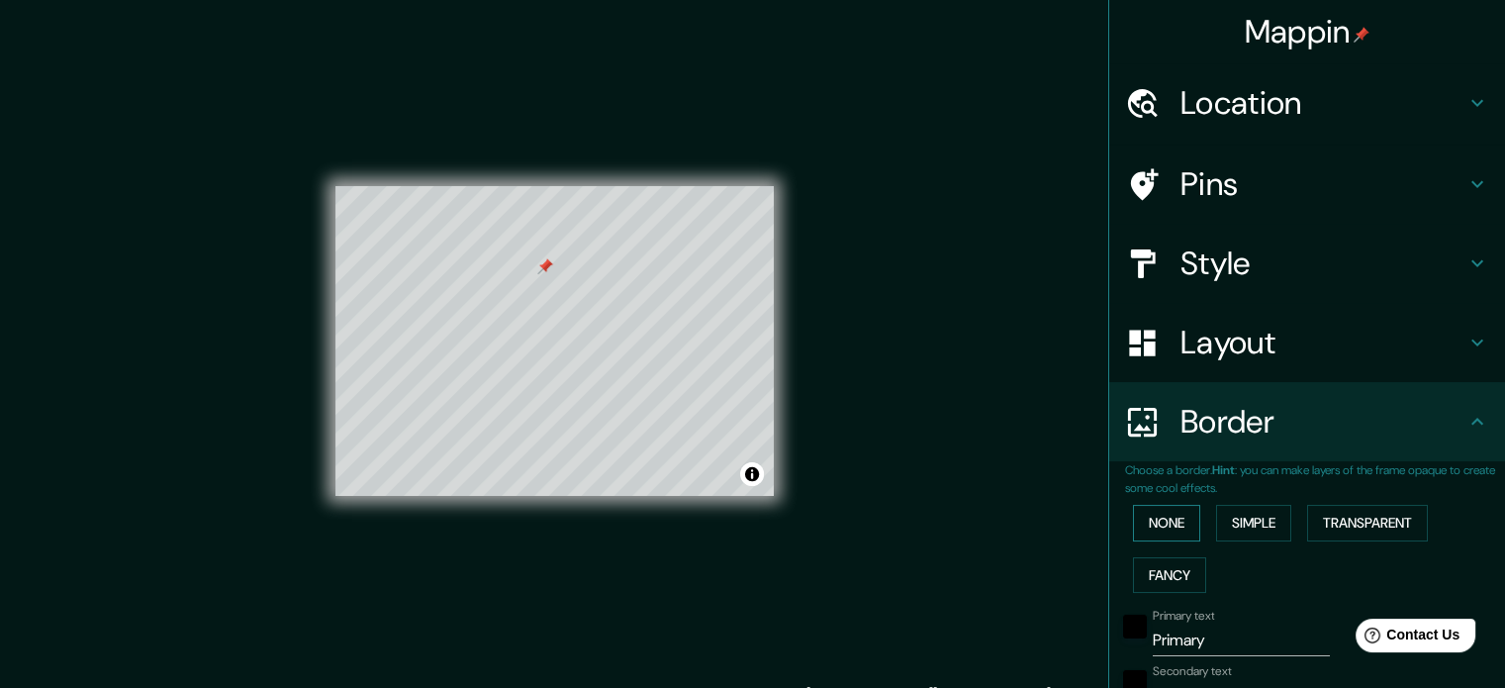
click at [1167, 513] on button "None" at bounding box center [1166, 523] width 67 height 37
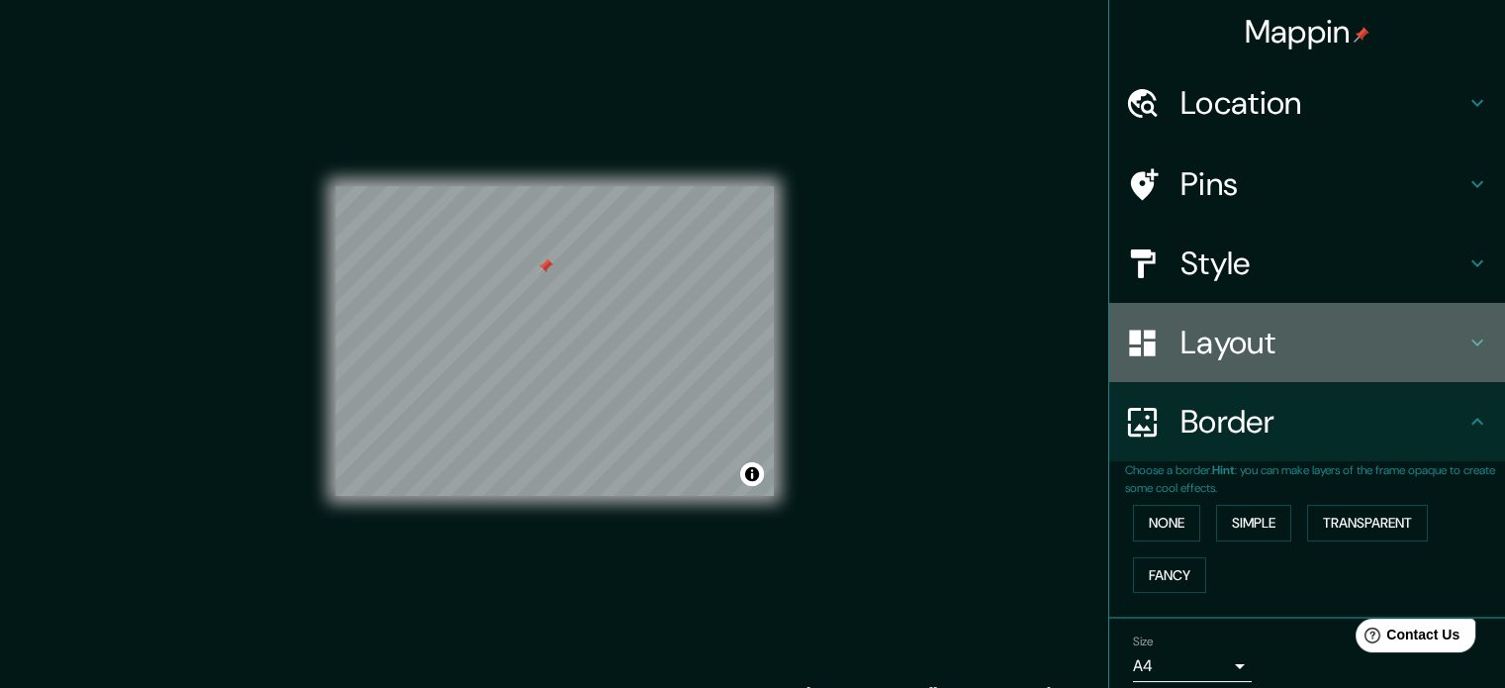
click at [1208, 344] on h4 "Layout" at bounding box center [1322, 343] width 285 height 40
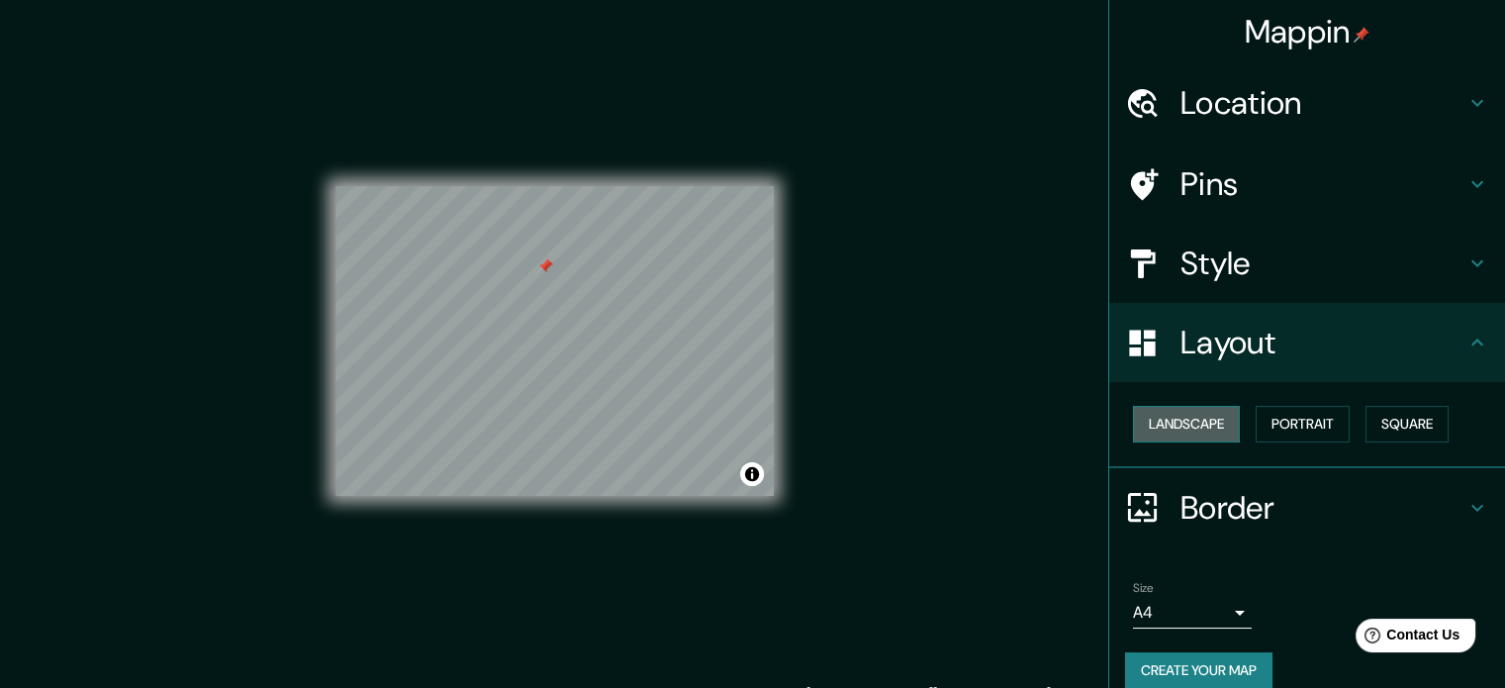
click at [1163, 419] on button "Landscape" at bounding box center [1186, 424] width 107 height 37
click at [1286, 425] on button "Portrait" at bounding box center [1303, 424] width 94 height 37
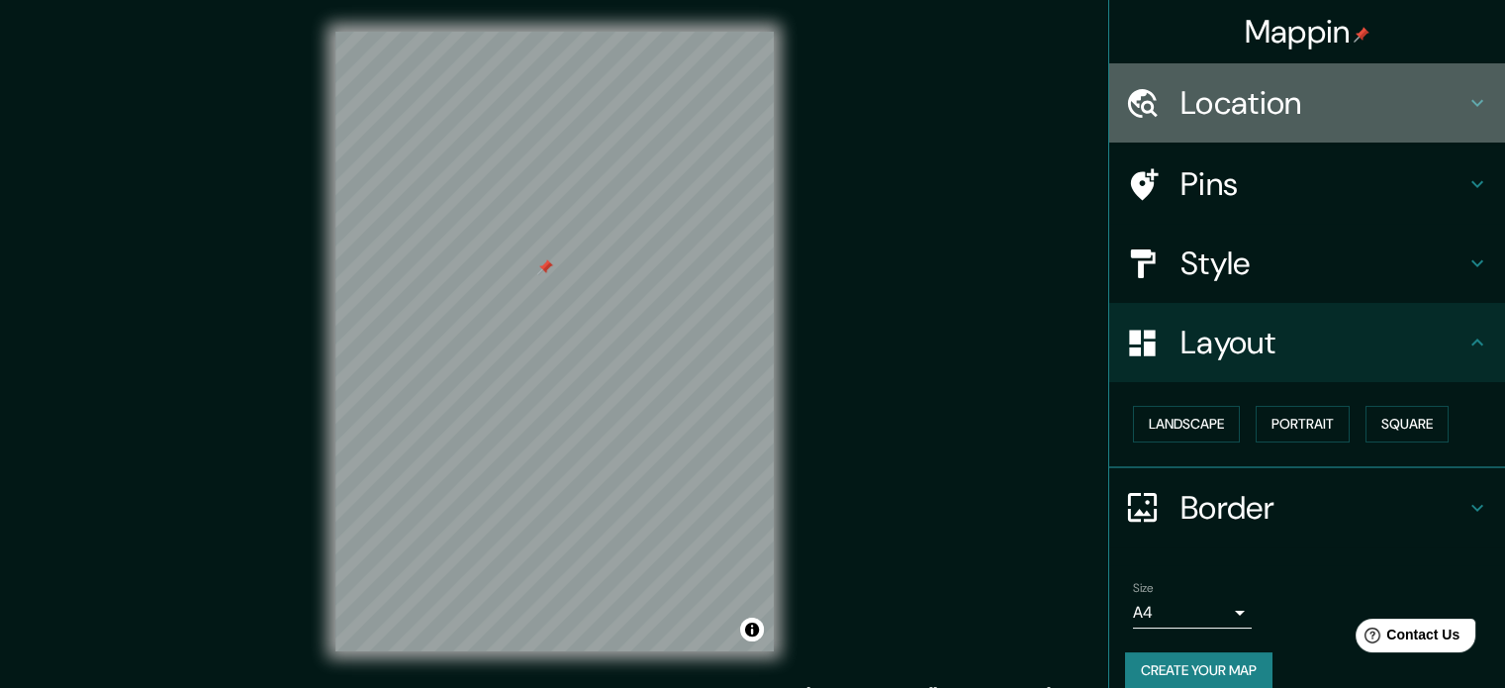
click at [1323, 100] on h4 "Location" at bounding box center [1322, 103] width 285 height 40
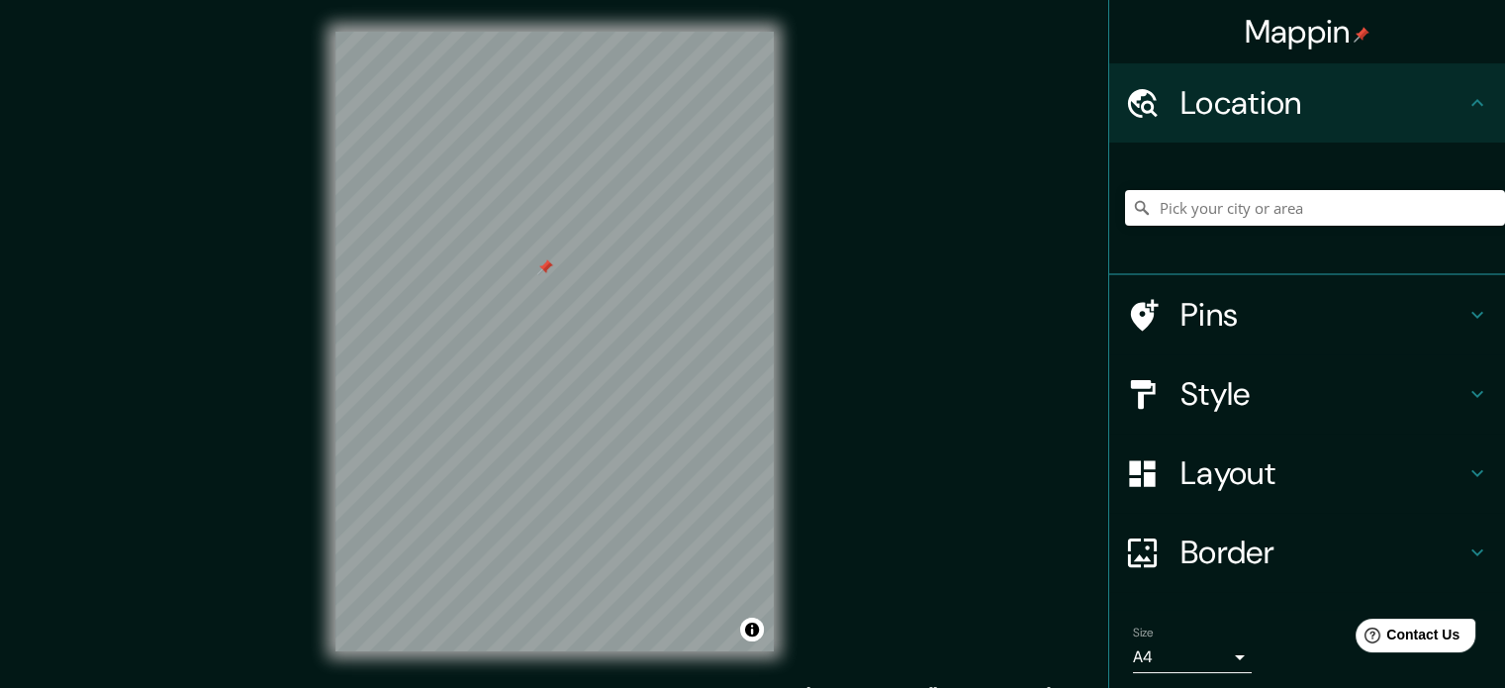
click at [1323, 100] on h4 "Location" at bounding box center [1322, 103] width 285 height 40
click at [1207, 394] on h4 "Style" at bounding box center [1322, 394] width 285 height 40
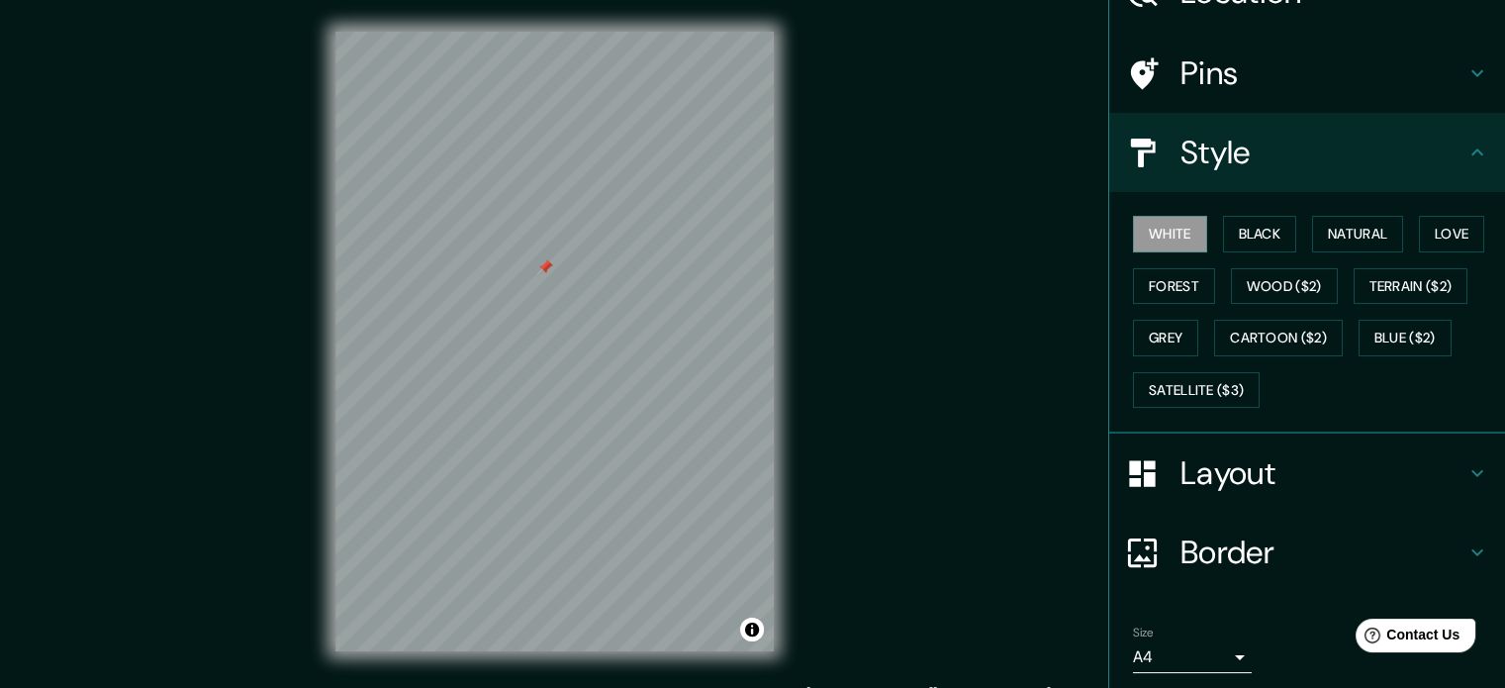
scroll to position [132, 0]
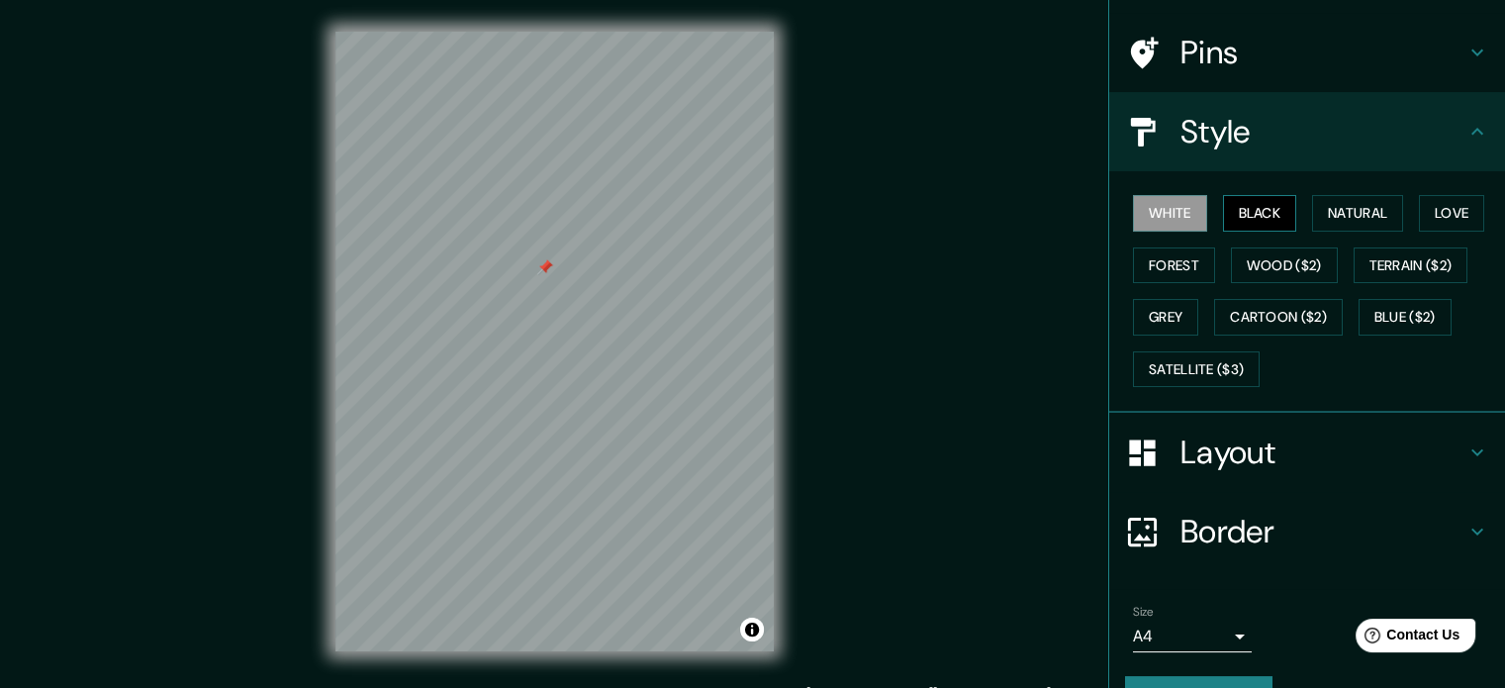
click at [1236, 213] on button "Black" at bounding box center [1260, 213] width 74 height 37
click at [1235, 254] on button "Wood ($2)" at bounding box center [1284, 265] width 107 height 37
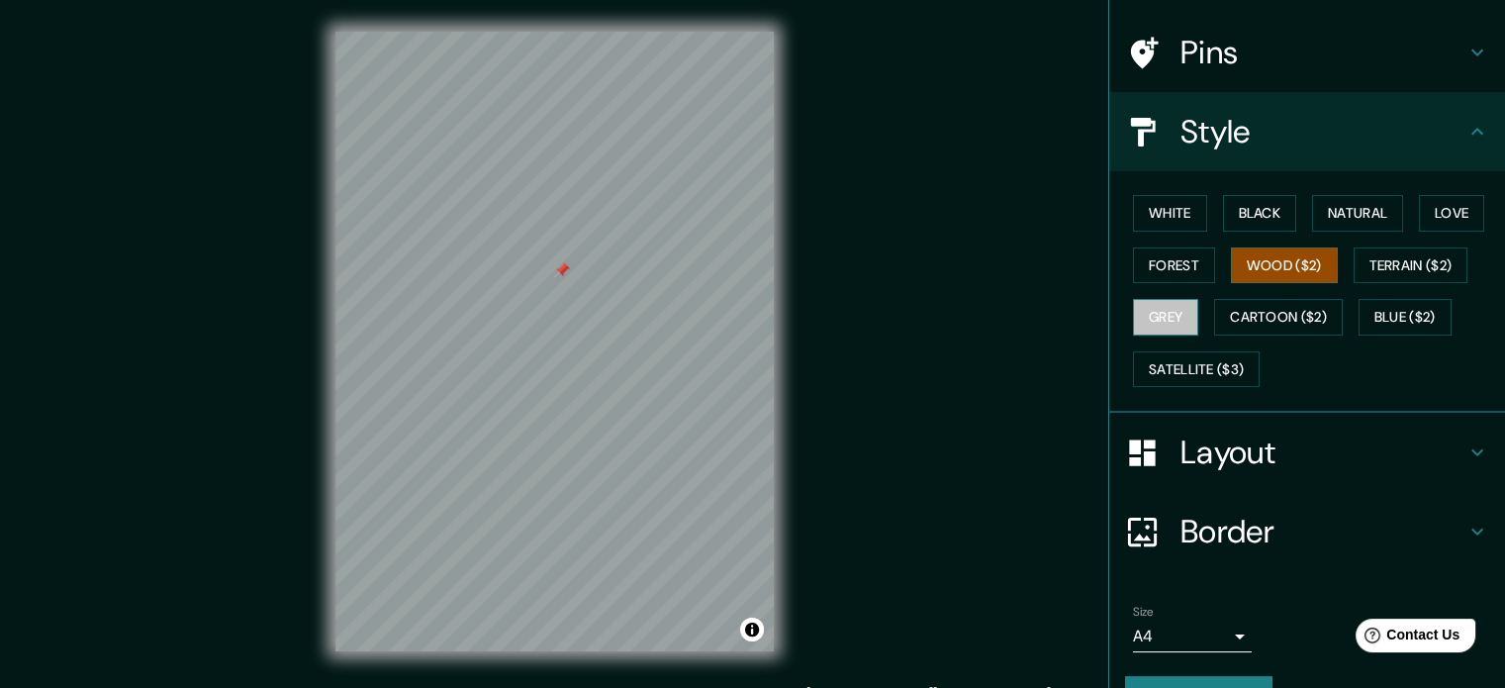
click at [1147, 304] on button "Grey" at bounding box center [1165, 317] width 65 height 37
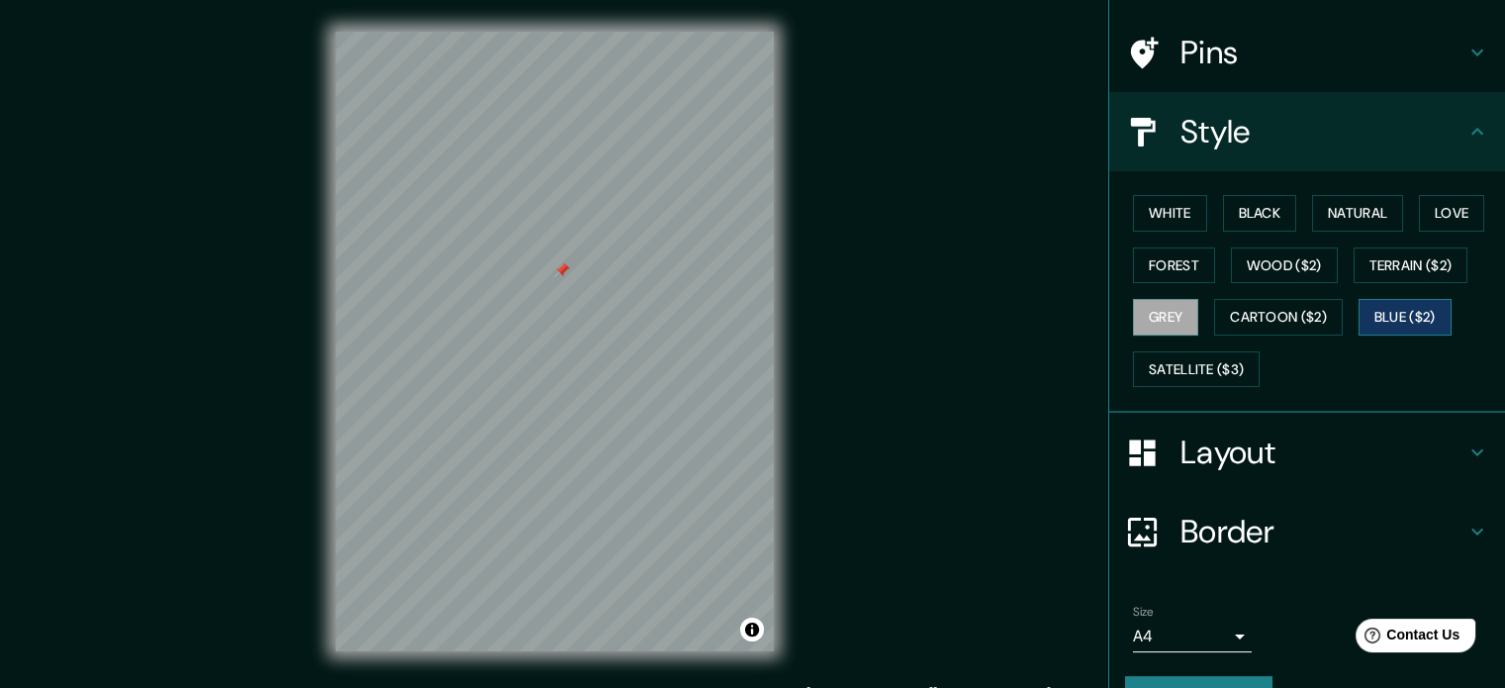
click at [1358, 318] on button "Blue ($2)" at bounding box center [1404, 317] width 93 height 37
click at [1153, 362] on button "Satellite ($3)" at bounding box center [1196, 369] width 127 height 37
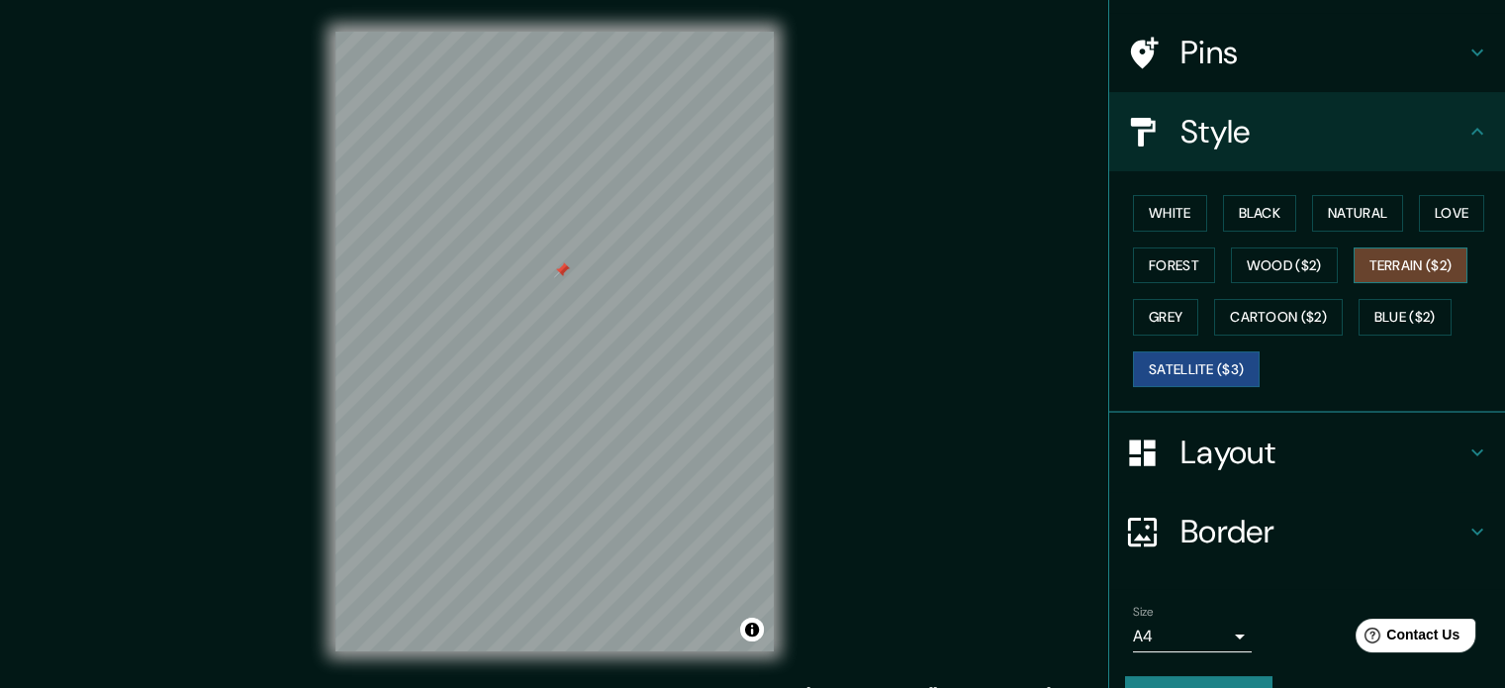
click at [1377, 247] on button "Terrain ($2)" at bounding box center [1410, 265] width 115 height 37
click at [1268, 259] on button "Wood ($2)" at bounding box center [1284, 265] width 107 height 37
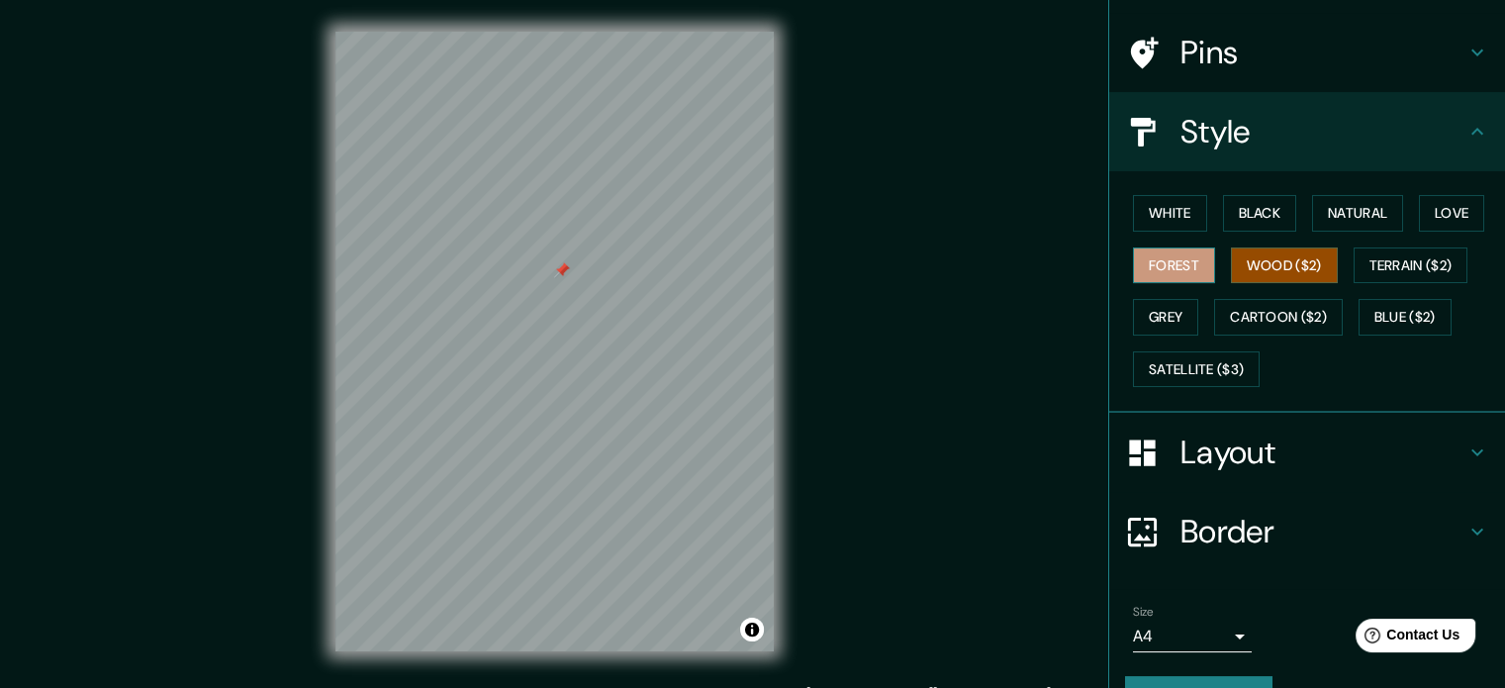
click at [1156, 257] on button "Forest" at bounding box center [1174, 265] width 82 height 37
click at [1426, 210] on button "Love" at bounding box center [1451, 213] width 65 height 37
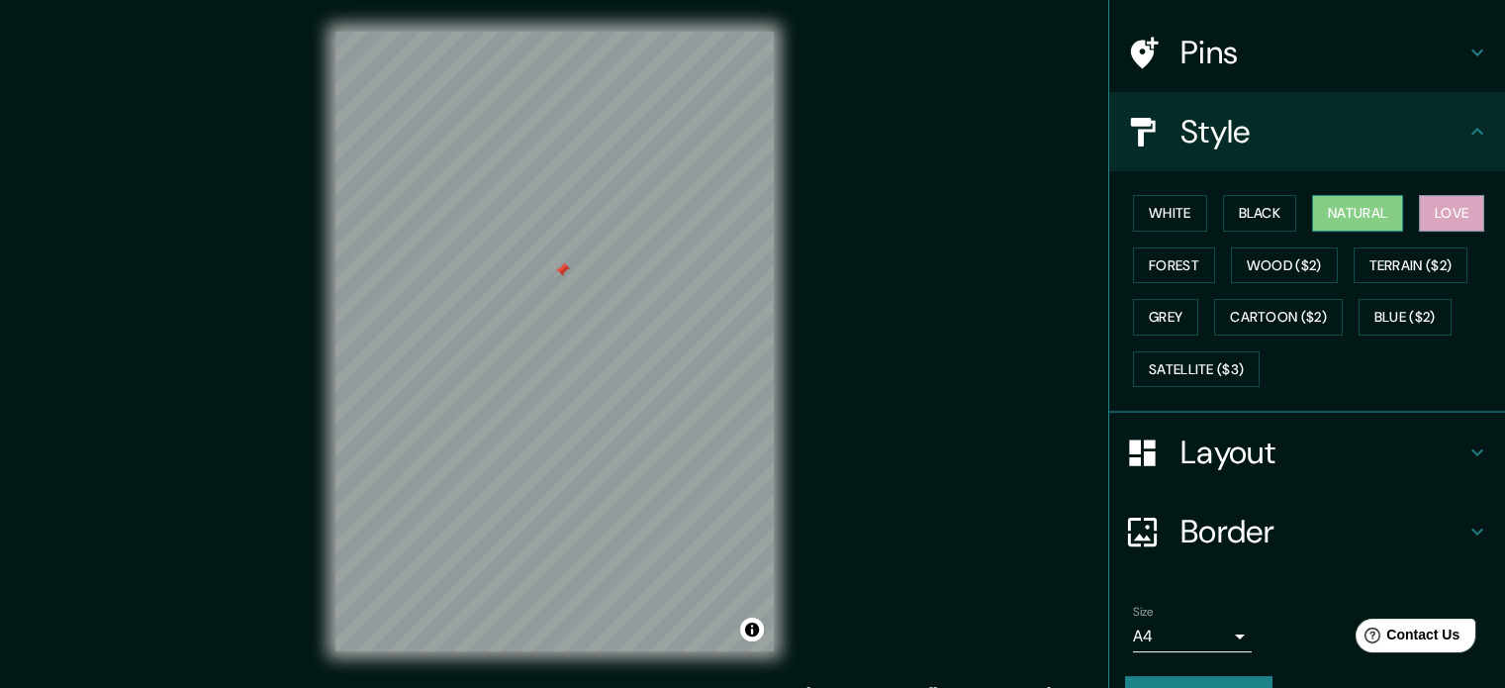
click at [1326, 204] on button "Natural" at bounding box center [1357, 213] width 91 height 37
click at [1203, 203] on div "White Black Natural Love Forest Wood ($2) Terrain ($2) Grey Cartoon ($2) Blue (…" at bounding box center [1315, 291] width 380 height 208
click at [1223, 201] on button "Black" at bounding box center [1260, 213] width 74 height 37
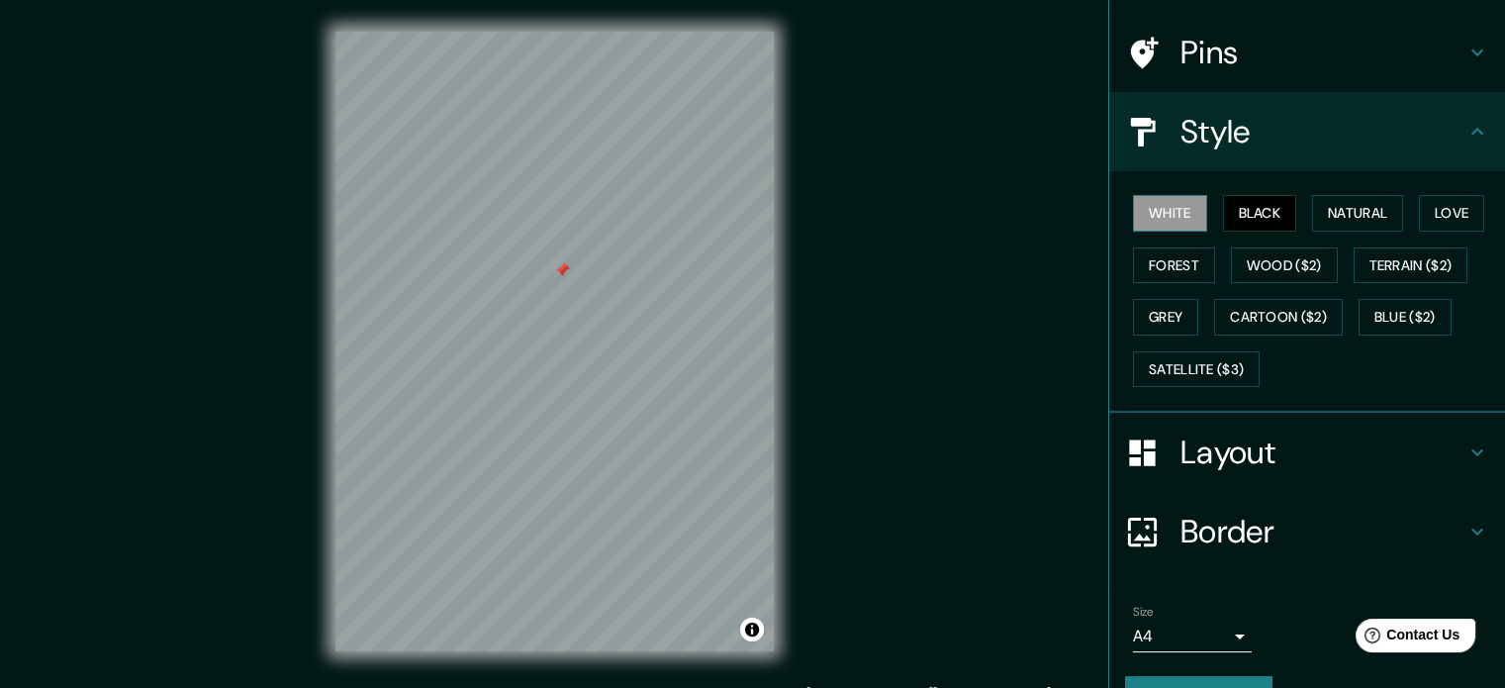
click at [1171, 207] on button "White" at bounding box center [1170, 213] width 74 height 37
click at [1181, 276] on button "Forest" at bounding box center [1174, 265] width 82 height 37
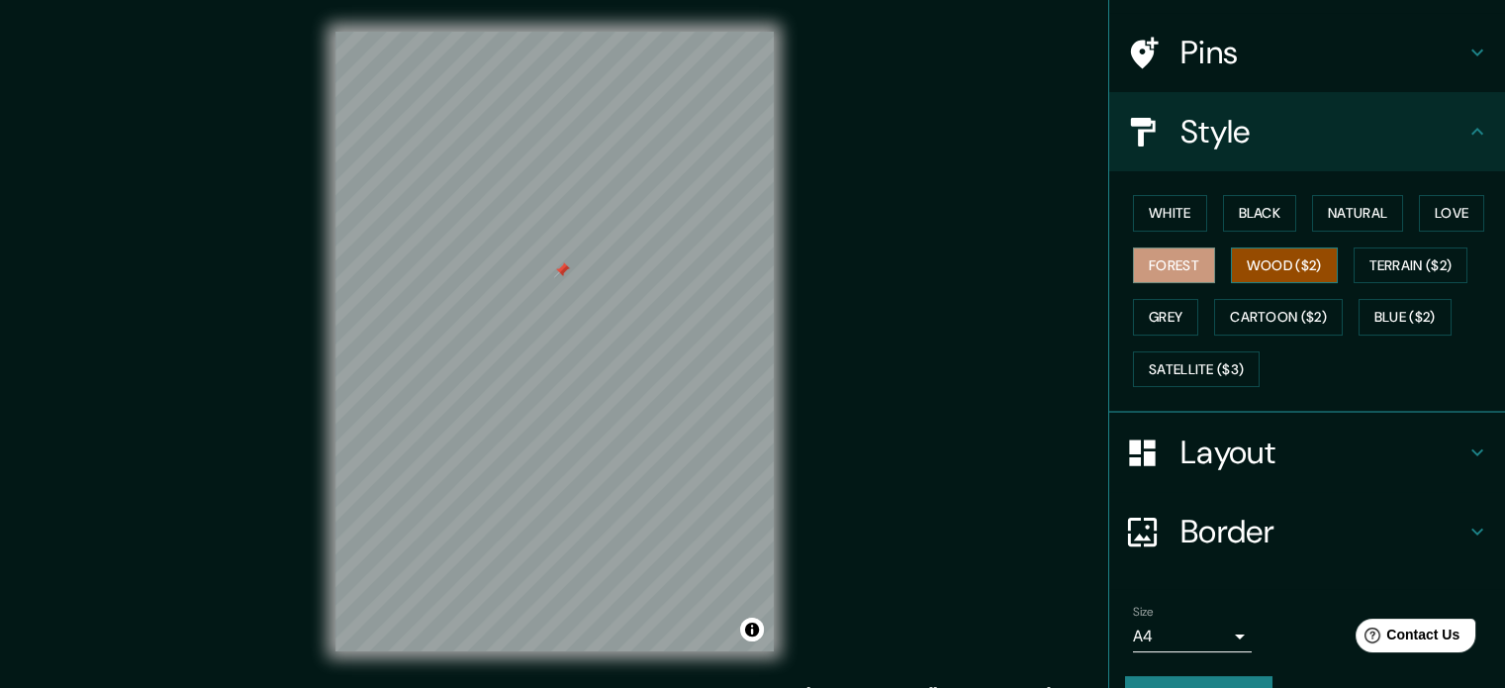
click at [1297, 268] on button "Wood ($2)" at bounding box center [1284, 265] width 107 height 37
click at [1161, 209] on button "White" at bounding box center [1170, 213] width 74 height 37
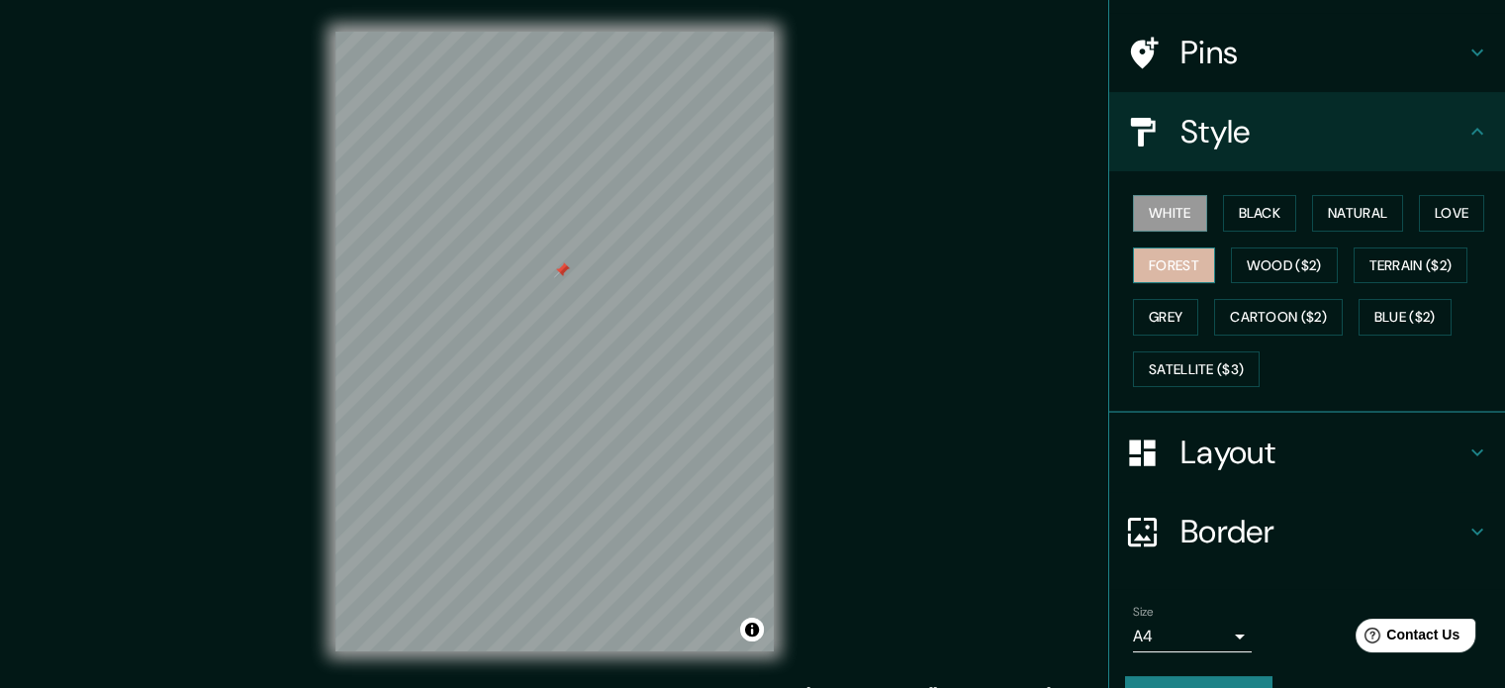
click at [1149, 266] on button "Forest" at bounding box center [1174, 265] width 82 height 37
click at [1149, 300] on button "Grey" at bounding box center [1165, 317] width 65 height 37
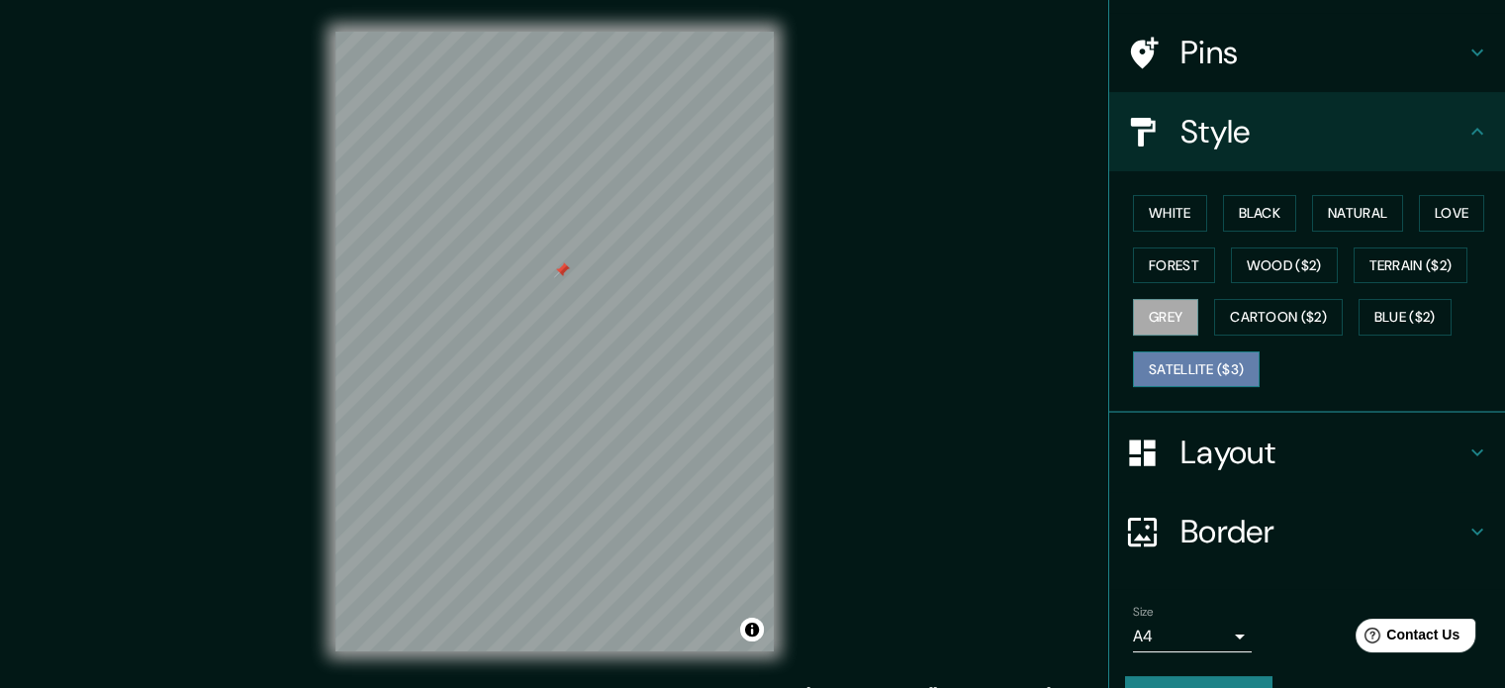
click at [1163, 351] on button "Satellite ($3)" at bounding box center [1196, 369] width 127 height 37
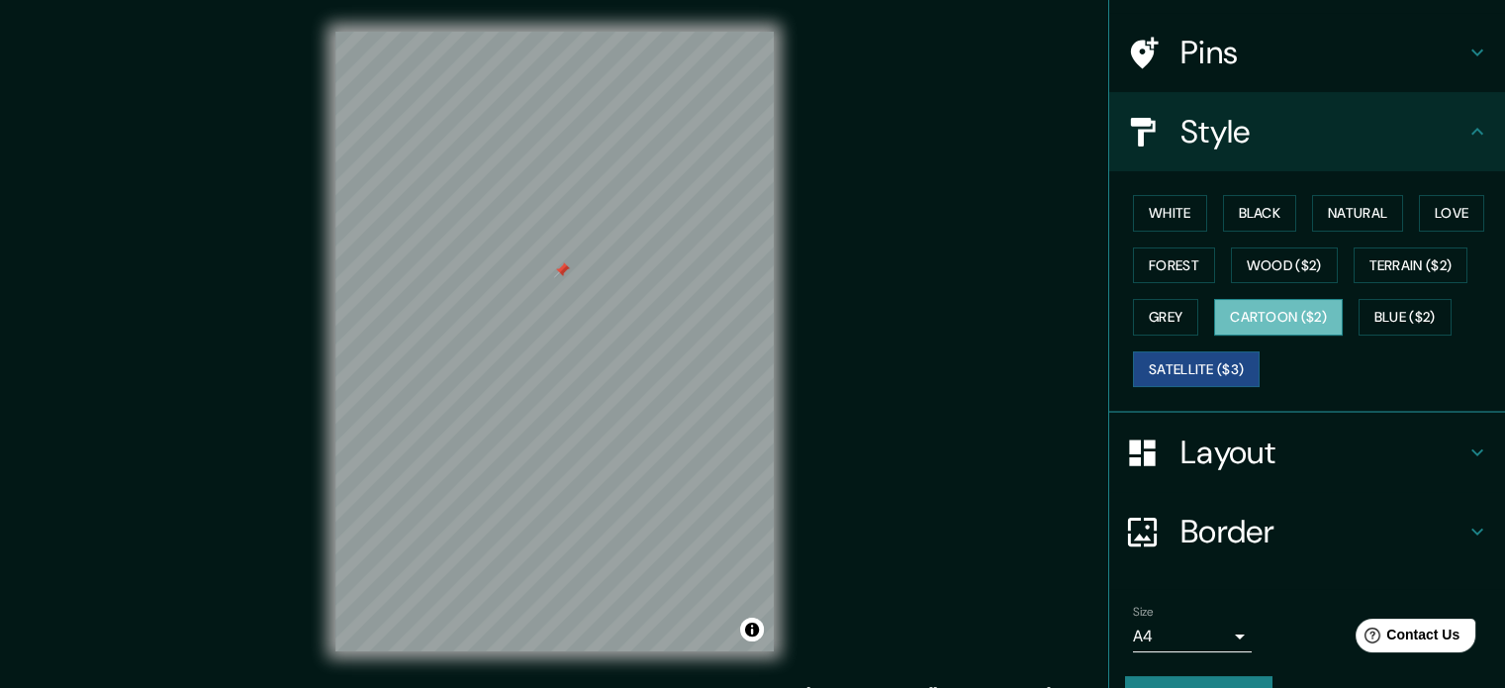
click at [1253, 307] on button "Cartoon ($2)" at bounding box center [1278, 317] width 129 height 37
click at [1251, 237] on div "White Black Natural Love Forest Wood ($2) Terrain ($2) Grey Cartoon ($2) Blue (…" at bounding box center [1315, 291] width 380 height 208
click at [1258, 255] on button "Wood ($2)" at bounding box center [1284, 265] width 107 height 37
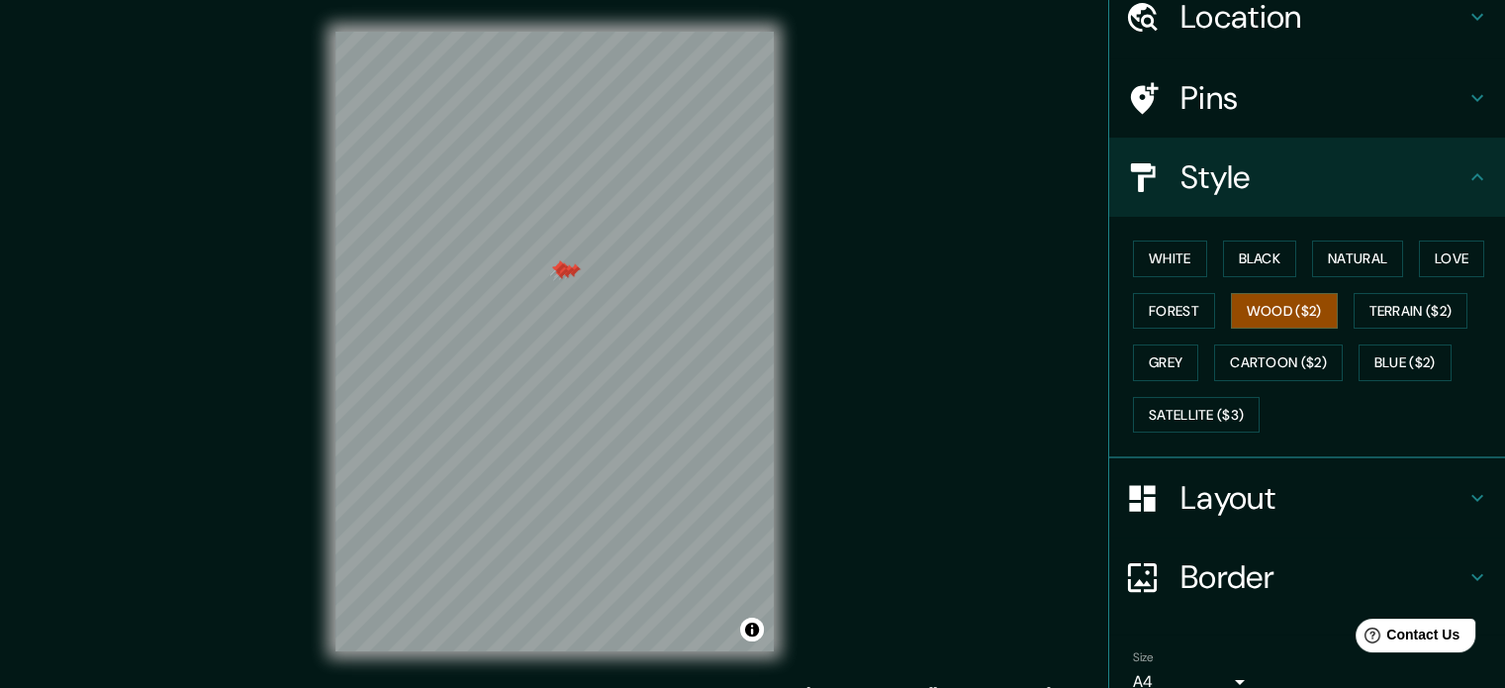
scroll to position [0, 0]
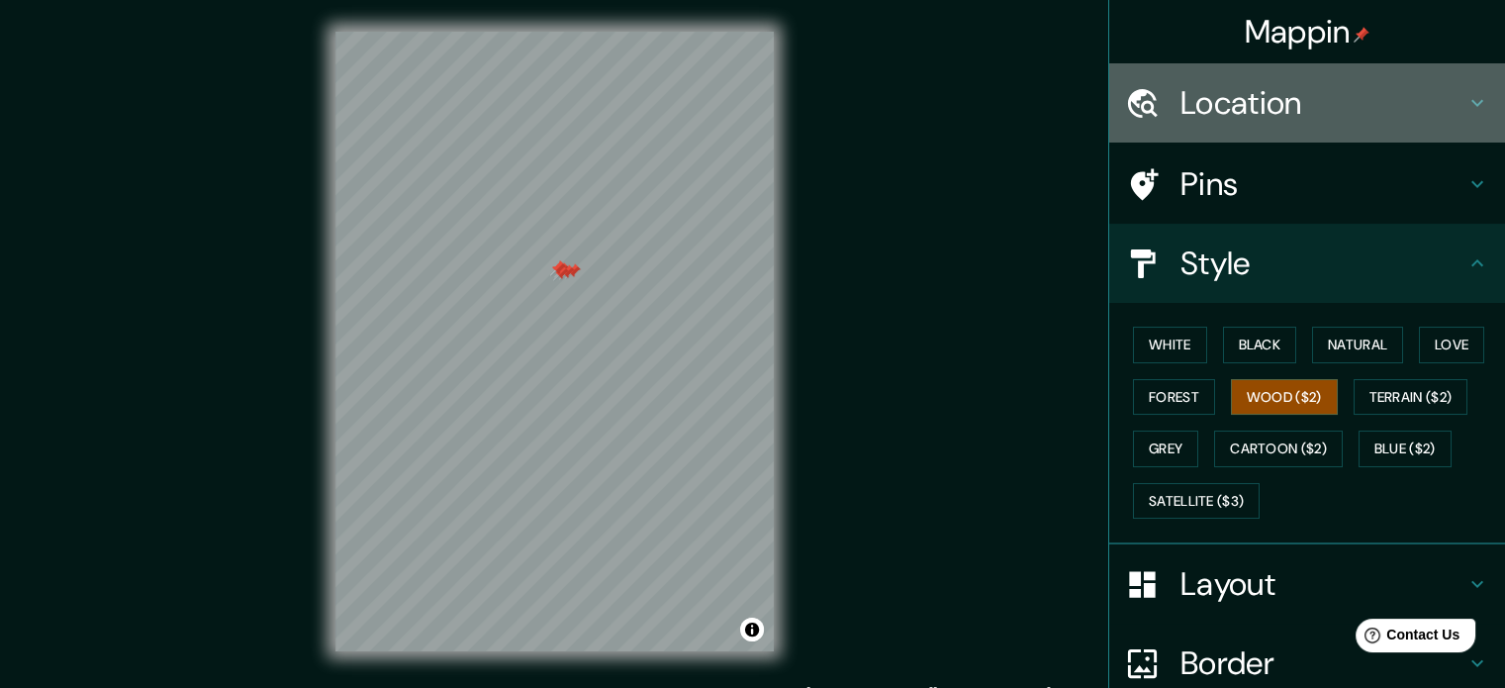
click at [1297, 105] on h4 "Location" at bounding box center [1322, 103] width 285 height 40
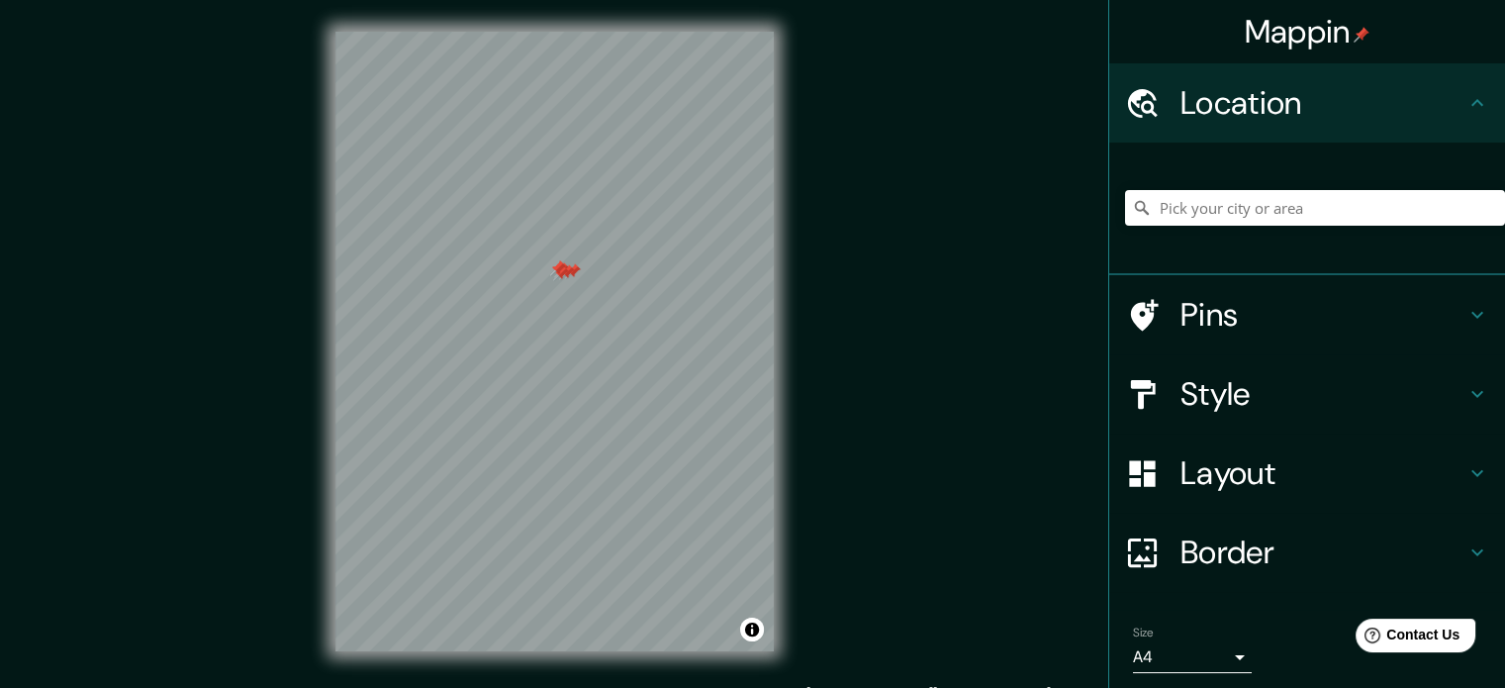
click at [1287, 31] on h4 "Mappin" at bounding box center [1308, 32] width 126 height 40
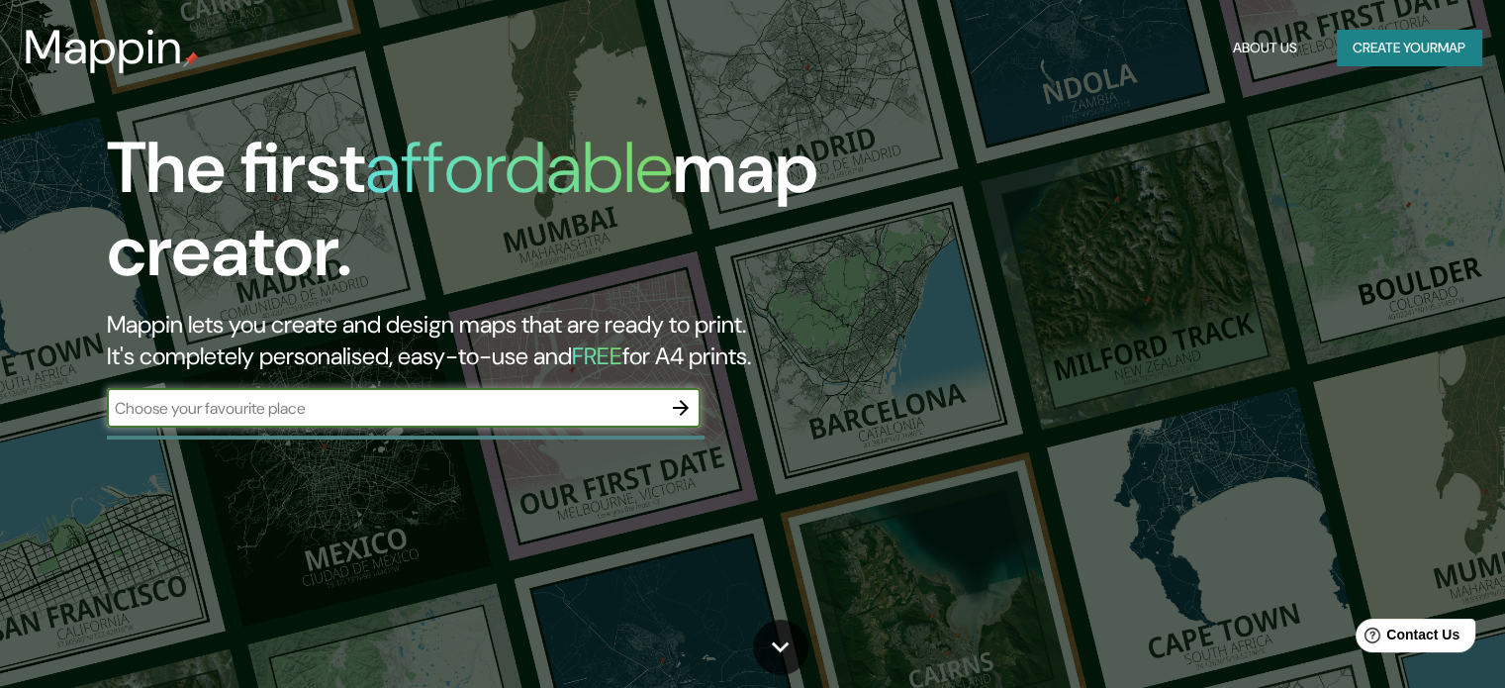
click at [431, 387] on div "The first affordable map creator. Mappin lets you create and design maps that a…" at bounding box center [483, 287] width 903 height 321
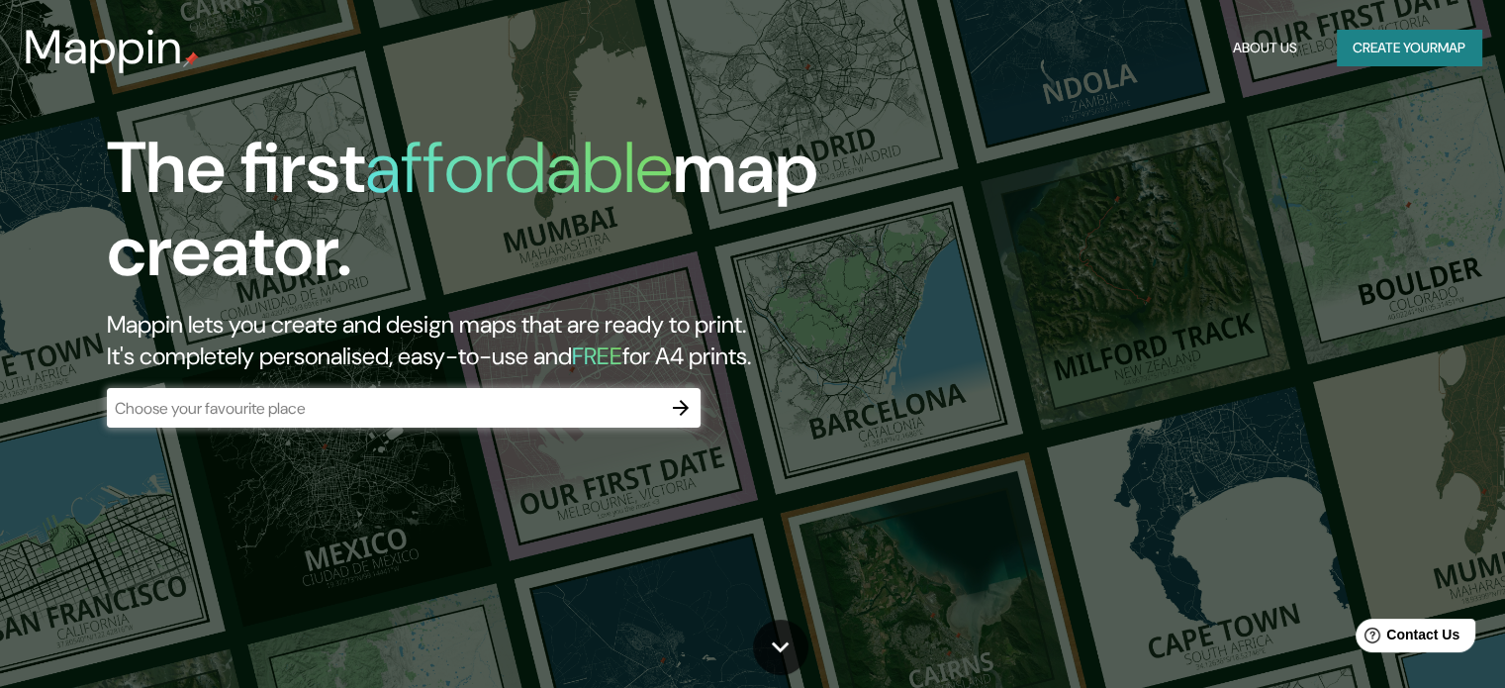
click at [285, 415] on input "text" at bounding box center [384, 408] width 554 height 23
click at [672, 400] on icon "button" at bounding box center [681, 408] width 24 height 24
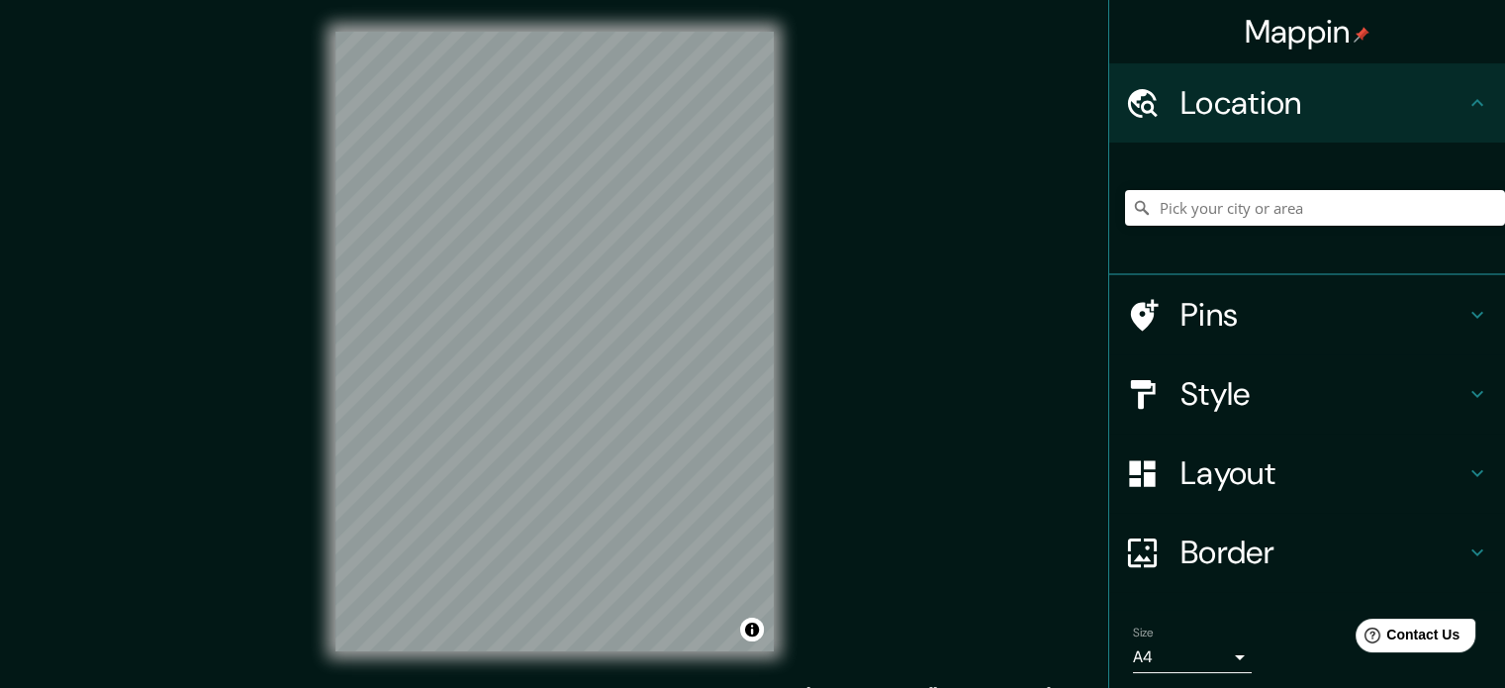
click at [305, 379] on div "© Mapbox © OpenStreetMap Improve this map" at bounding box center [555, 341] width 502 height 683
